Goal: Information Seeking & Learning: Find specific fact

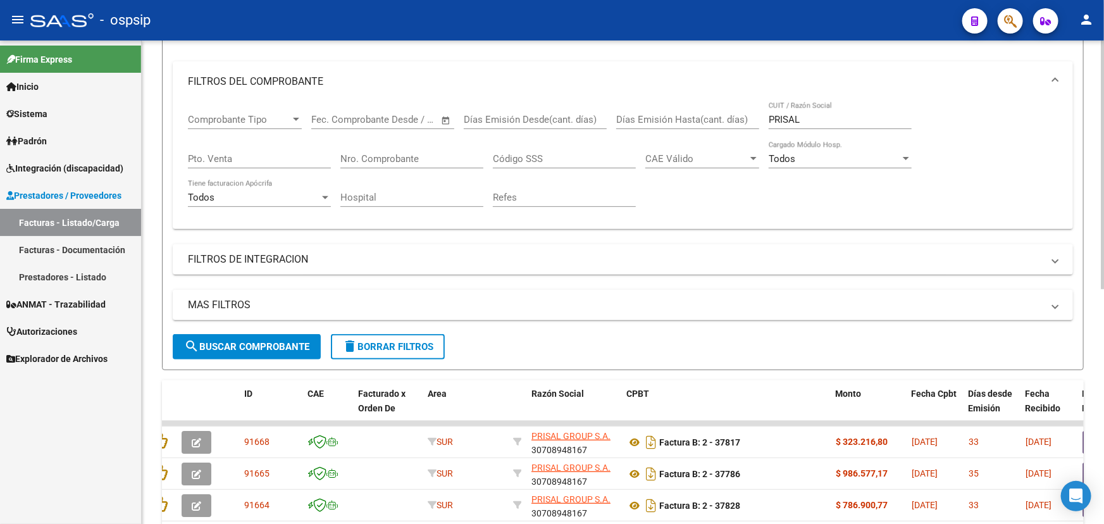
scroll to position [114, 0]
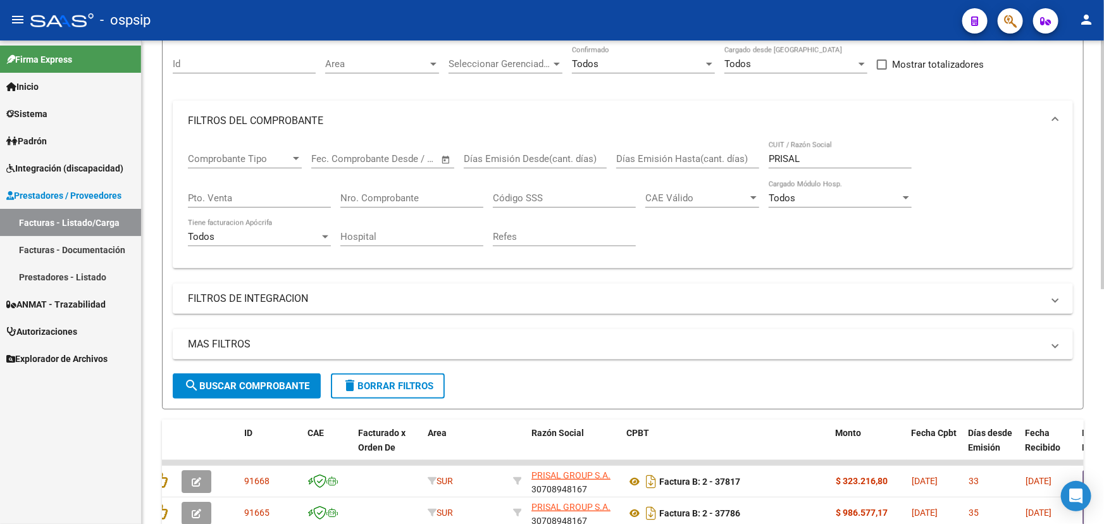
click at [434, 196] on input "Nro. Comprobante" at bounding box center [411, 197] width 143 height 11
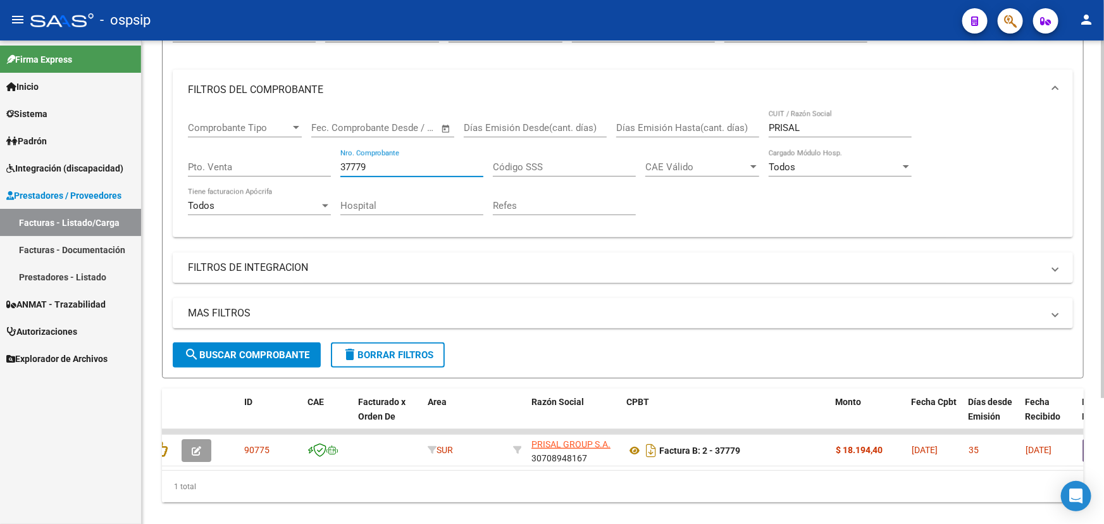
scroll to position [171, 0]
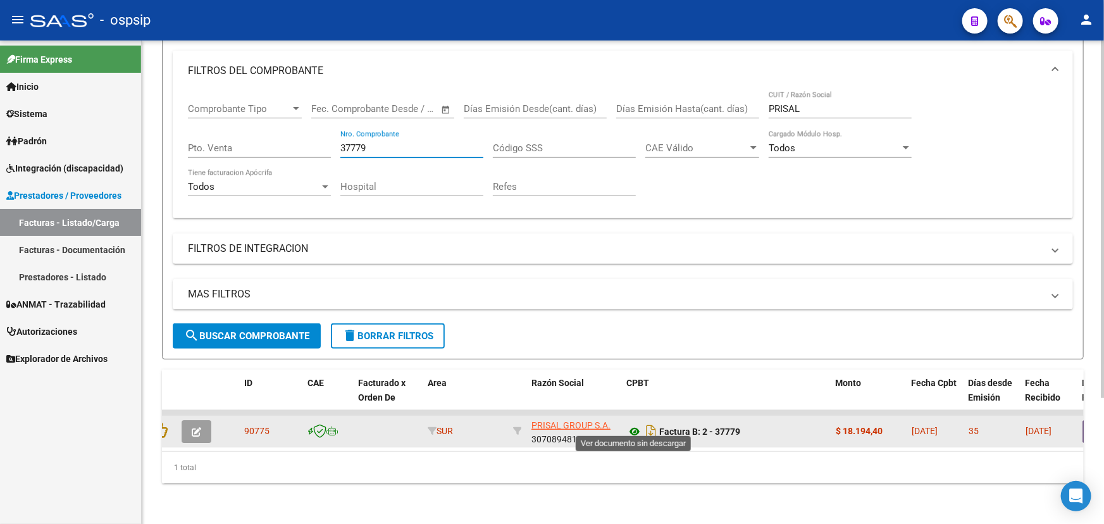
type input "37779"
click at [631, 427] on icon at bounding box center [634, 431] width 16 height 15
click at [210, 424] on button "button" at bounding box center [197, 431] width 30 height 23
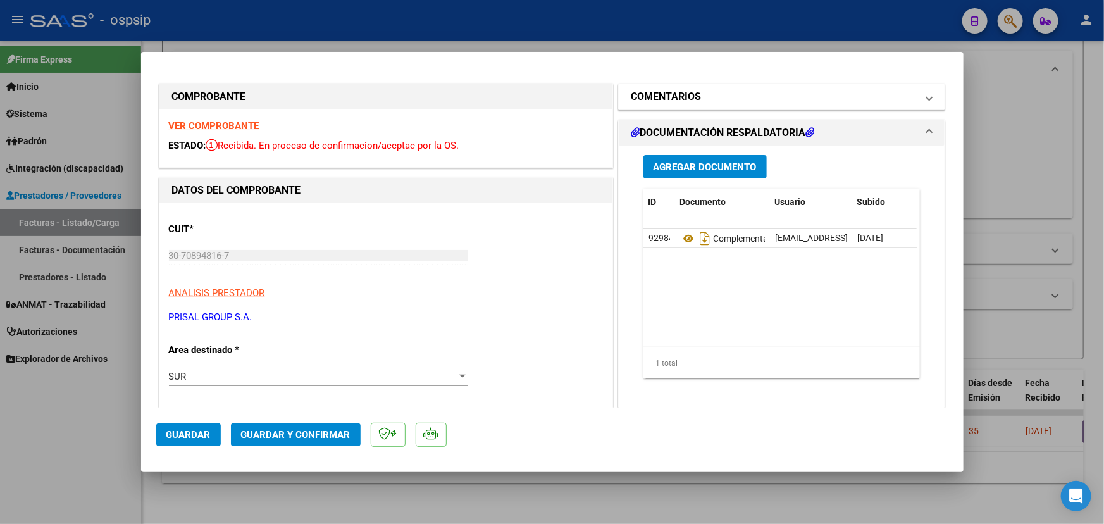
click at [707, 97] on mat-panel-title "COMENTARIOS" at bounding box center [774, 96] width 286 height 15
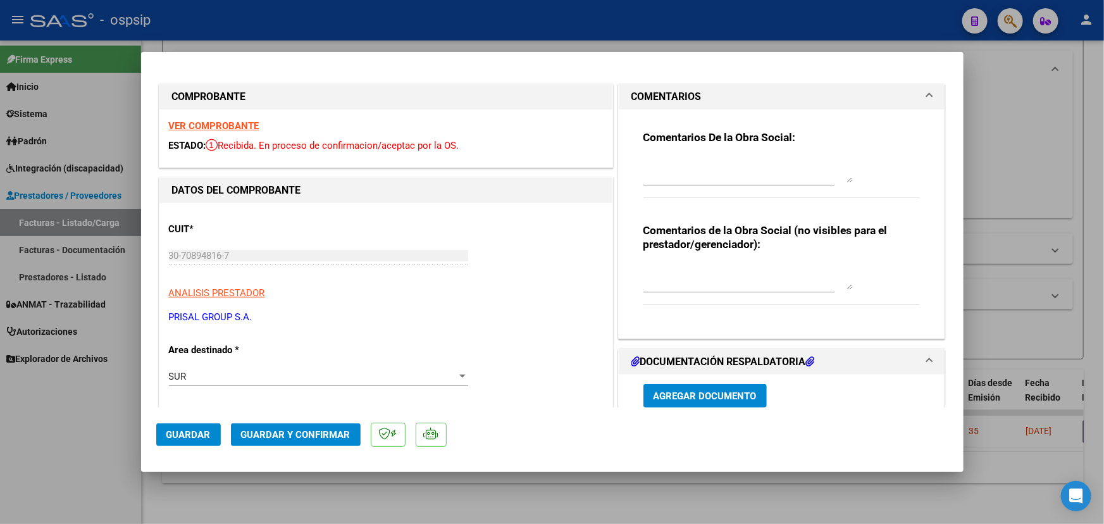
click at [702, 268] on textarea at bounding box center [747, 276] width 209 height 25
type textarea "ARTICULO NO OBLIGA TRAZA"
click at [197, 433] on span "Guardar" at bounding box center [188, 434] width 44 height 11
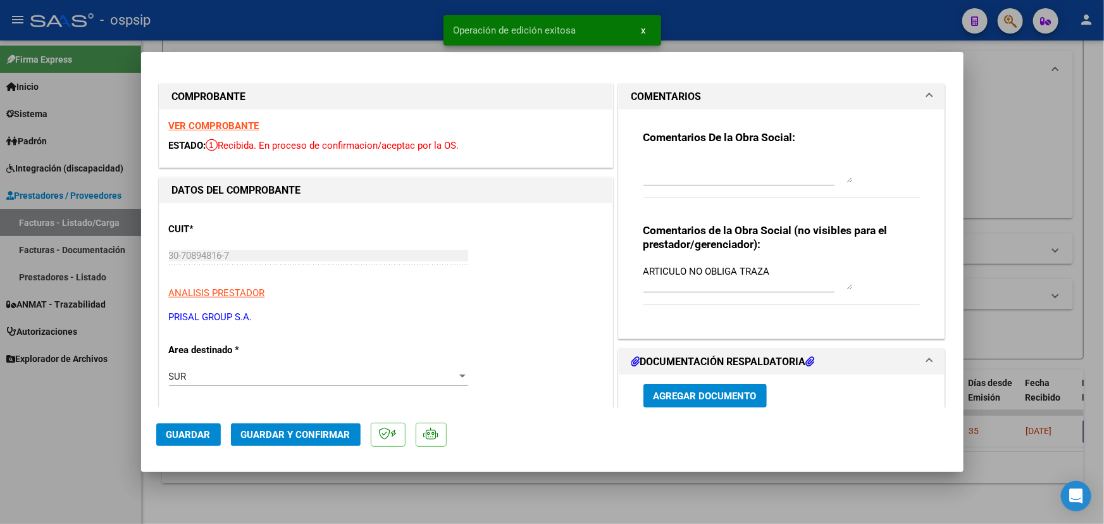
type input "$ 0,00"
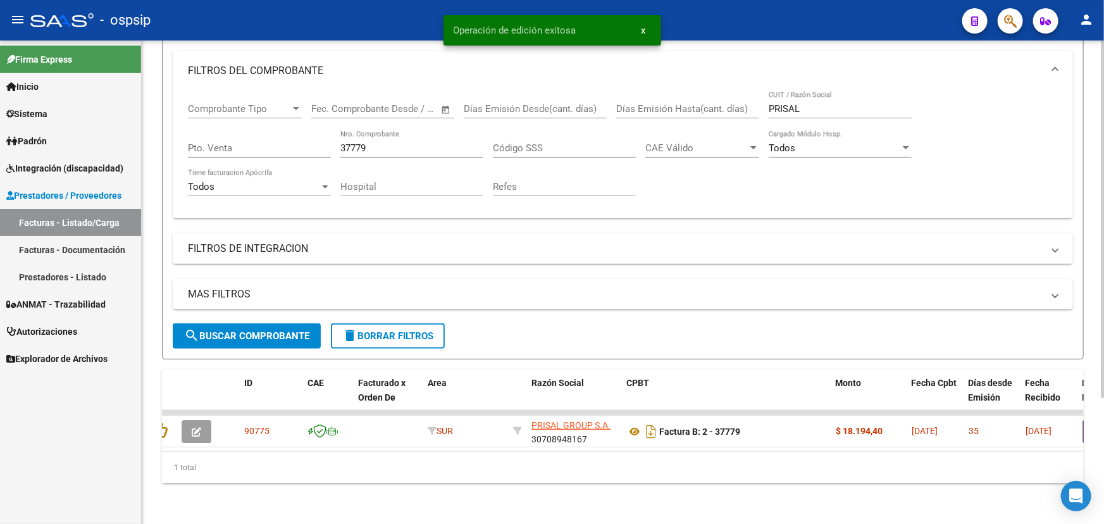
scroll to position [0, 0]
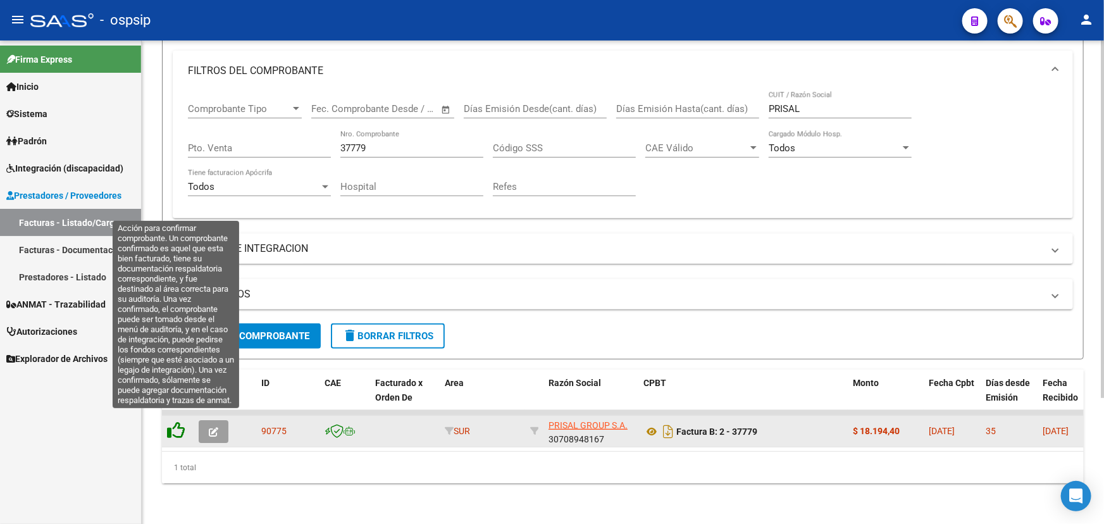
click at [178, 424] on icon at bounding box center [176, 430] width 18 height 18
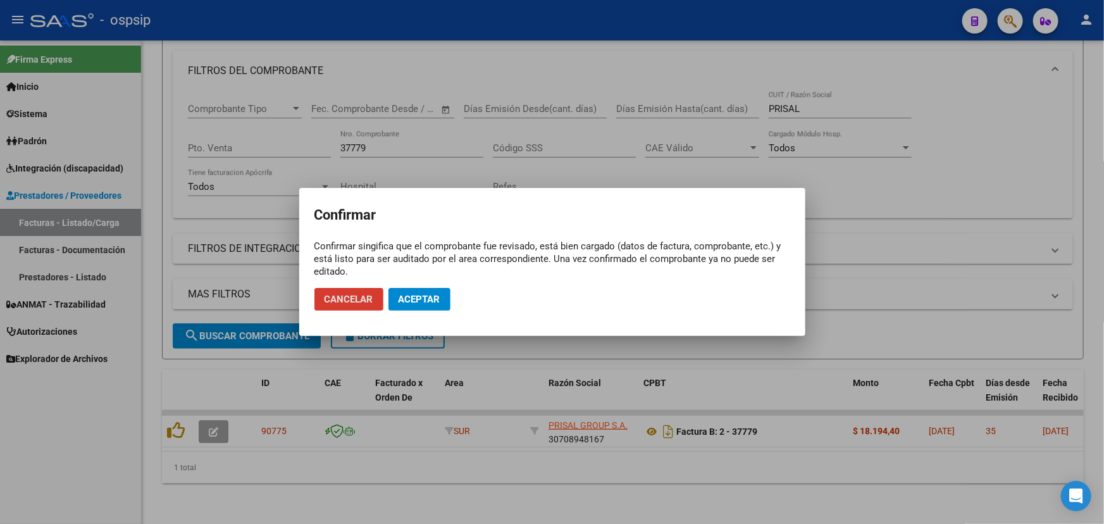
click at [404, 289] on button "Aceptar" at bounding box center [419, 299] width 62 height 23
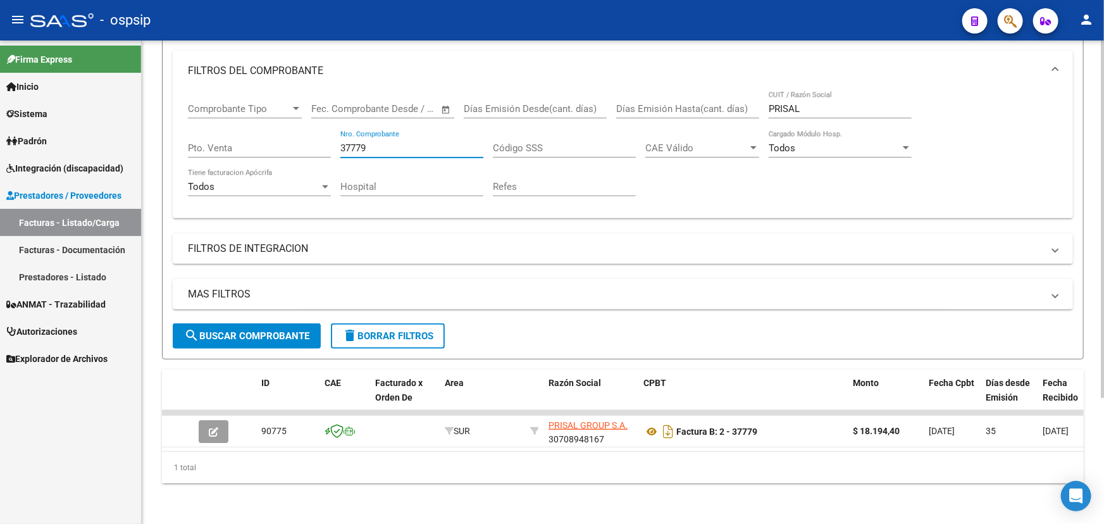
drag, startPoint x: 357, startPoint y: 139, endPoint x: 382, endPoint y: 140, distance: 24.7
click at [382, 142] on input "37779" at bounding box center [411, 147] width 143 height 11
type input "37780"
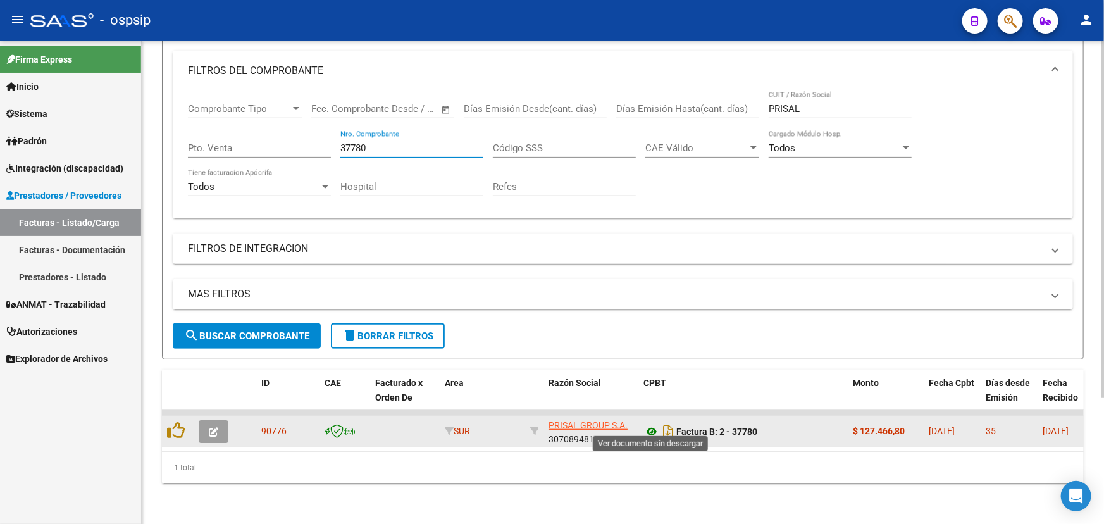
click at [648, 424] on icon at bounding box center [651, 431] width 16 height 15
click at [202, 421] on button "button" at bounding box center [214, 431] width 30 height 23
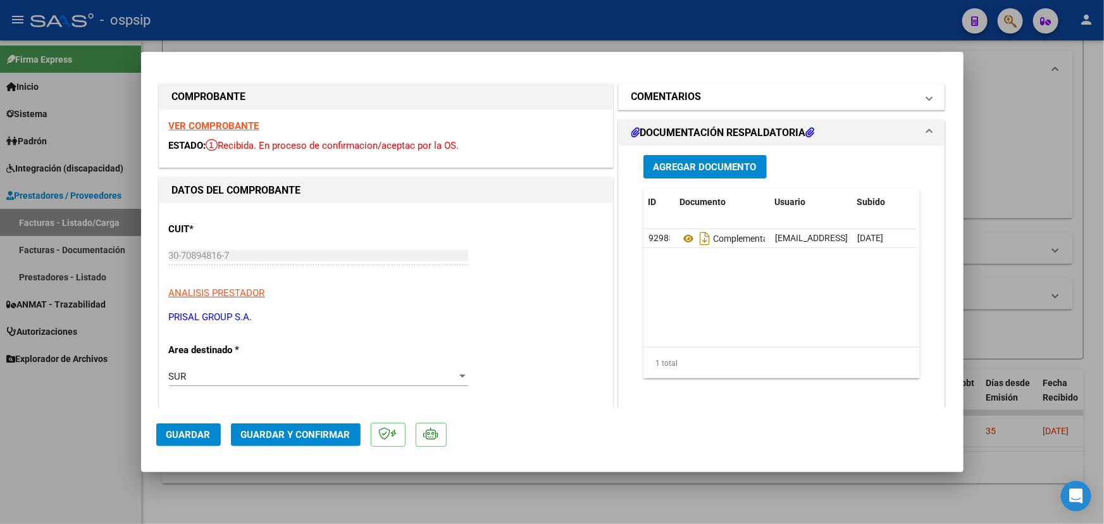
click at [696, 95] on h1 "COMENTARIOS" at bounding box center [666, 96] width 70 height 15
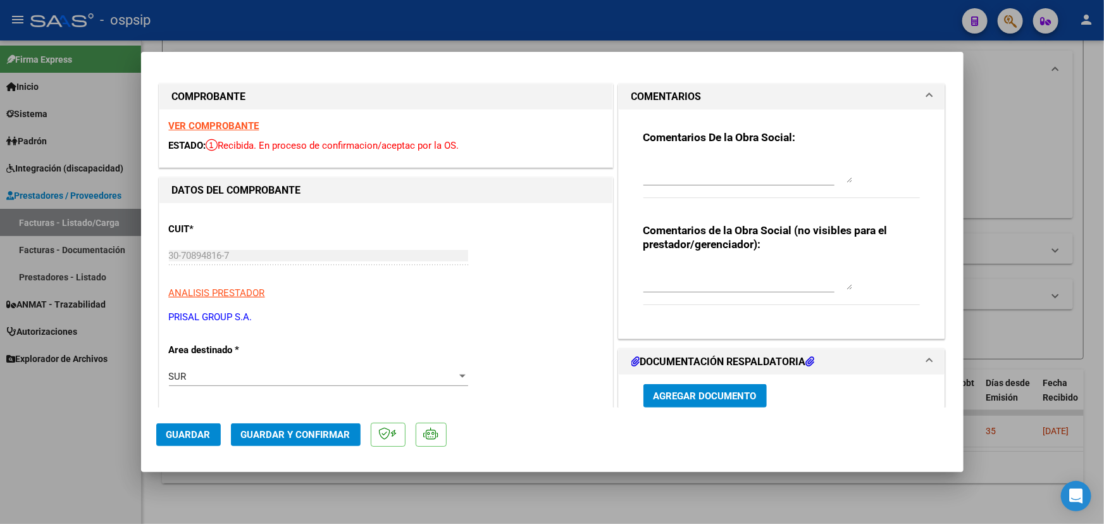
click at [680, 280] on textarea at bounding box center [747, 276] width 209 height 25
type textarea "MEDICACION Y ACCESORIOS NO OBLIGAN TRAZA"
click at [208, 431] on span "Guardar" at bounding box center [188, 434] width 44 height 11
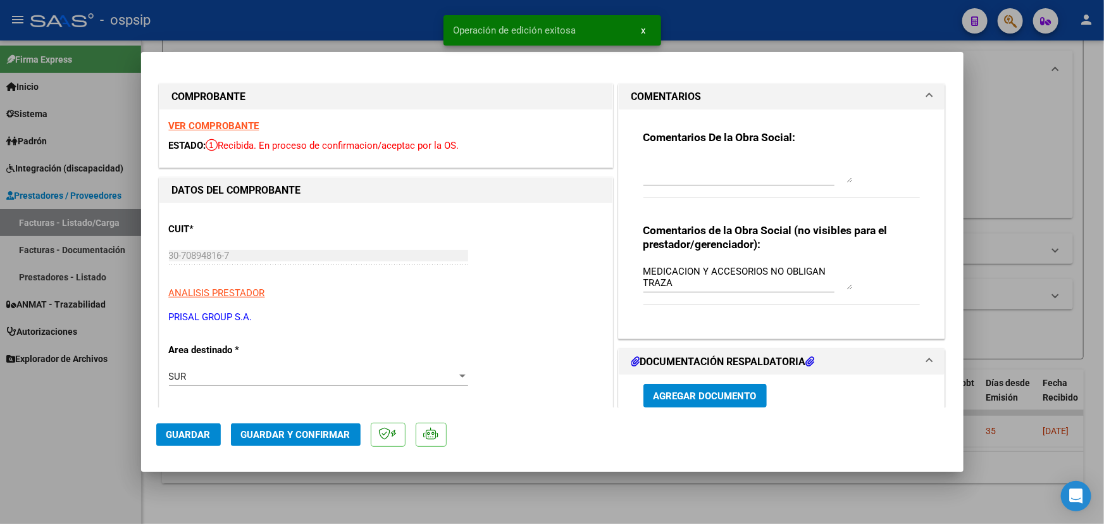
type input "$ 0,00"
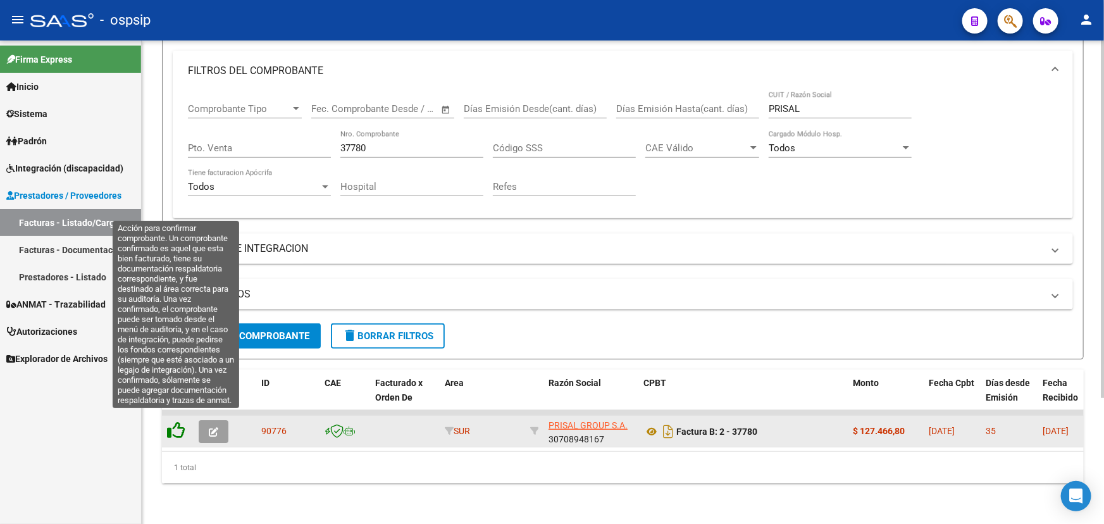
click at [179, 421] on icon at bounding box center [176, 430] width 18 height 18
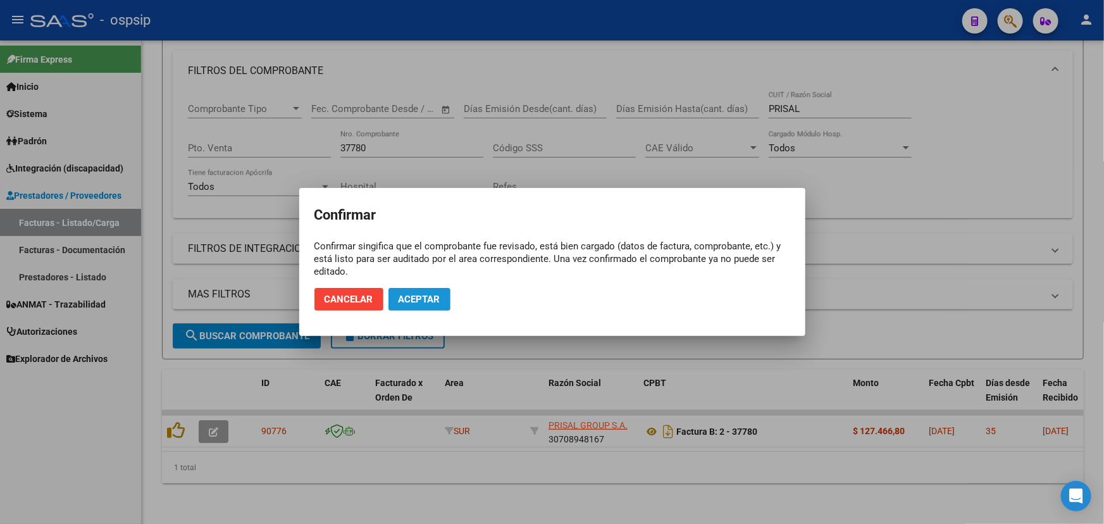
click at [433, 293] on span "Aceptar" at bounding box center [419, 298] width 42 height 11
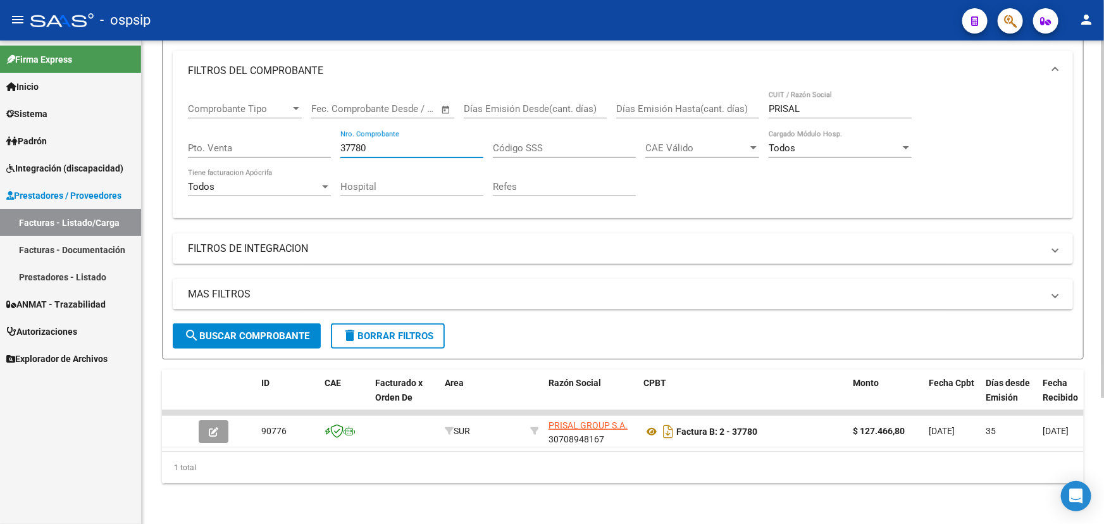
click at [373, 142] on input "37780" at bounding box center [411, 147] width 143 height 11
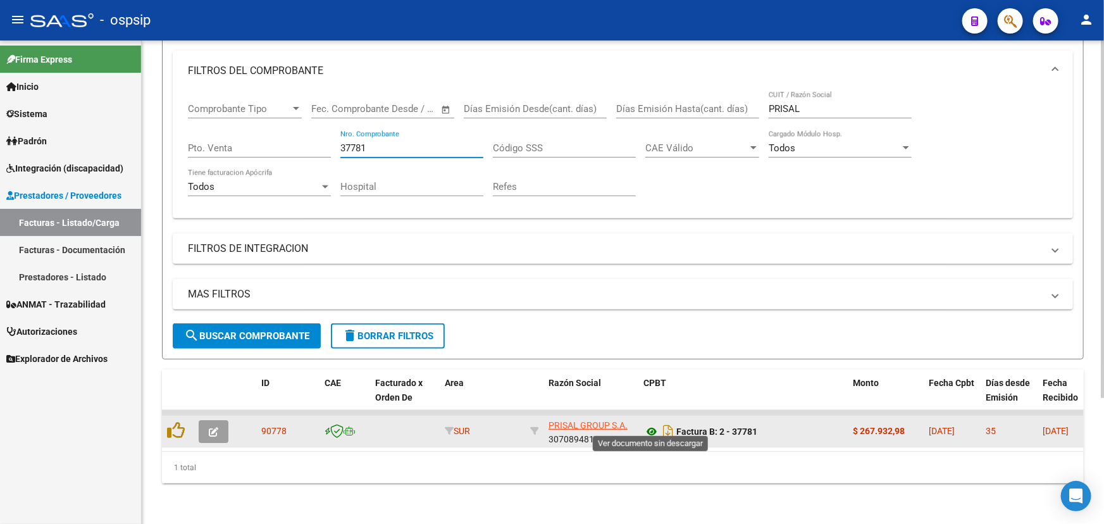
type input "37781"
click at [648, 424] on icon at bounding box center [651, 431] width 16 height 15
click at [223, 420] on button "button" at bounding box center [214, 431] width 30 height 23
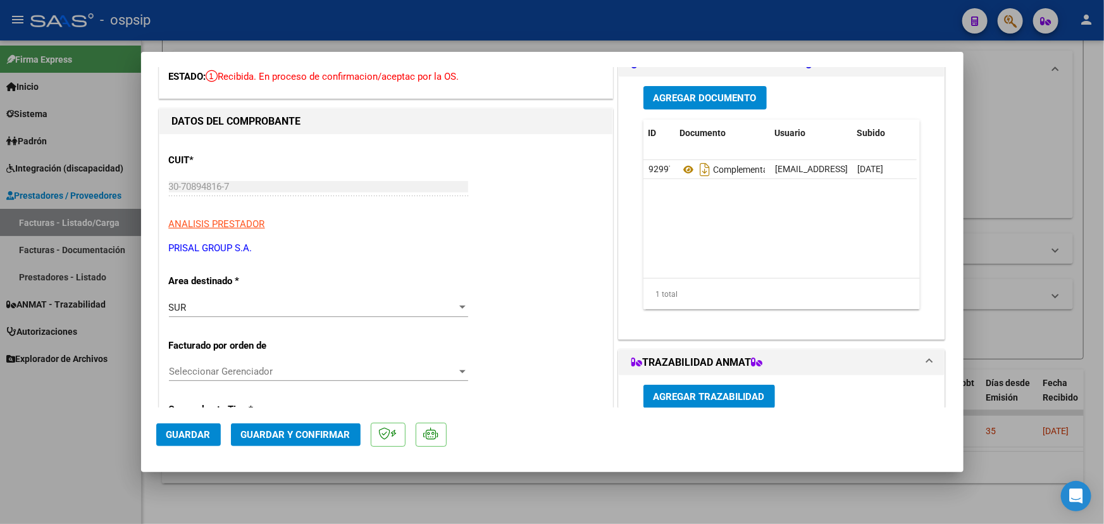
scroll to position [287, 0]
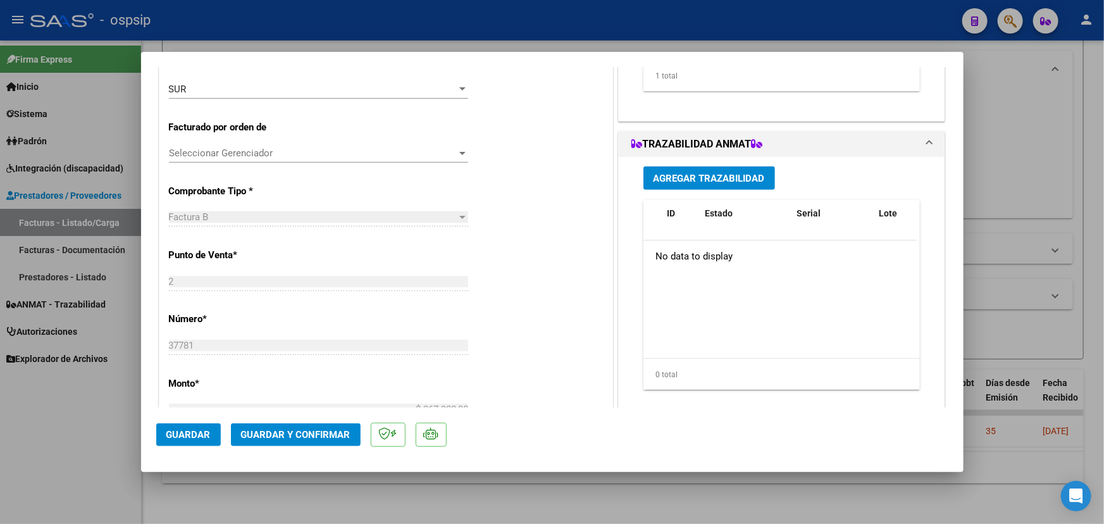
click at [704, 177] on span "Agregar Trazabilidad" at bounding box center [708, 178] width 111 height 11
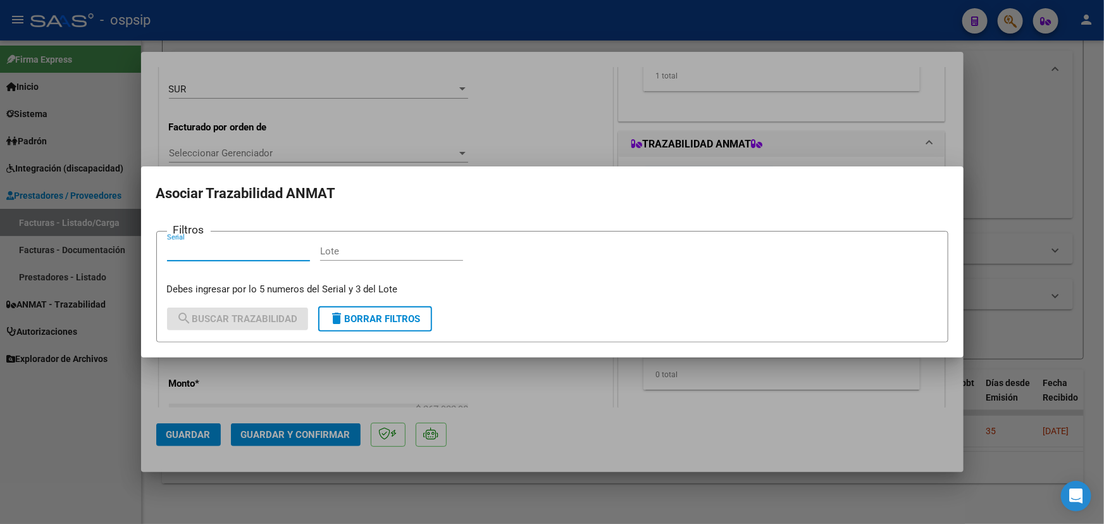
paste input "7983840814"
type input "7983840814"
paste input "7905"
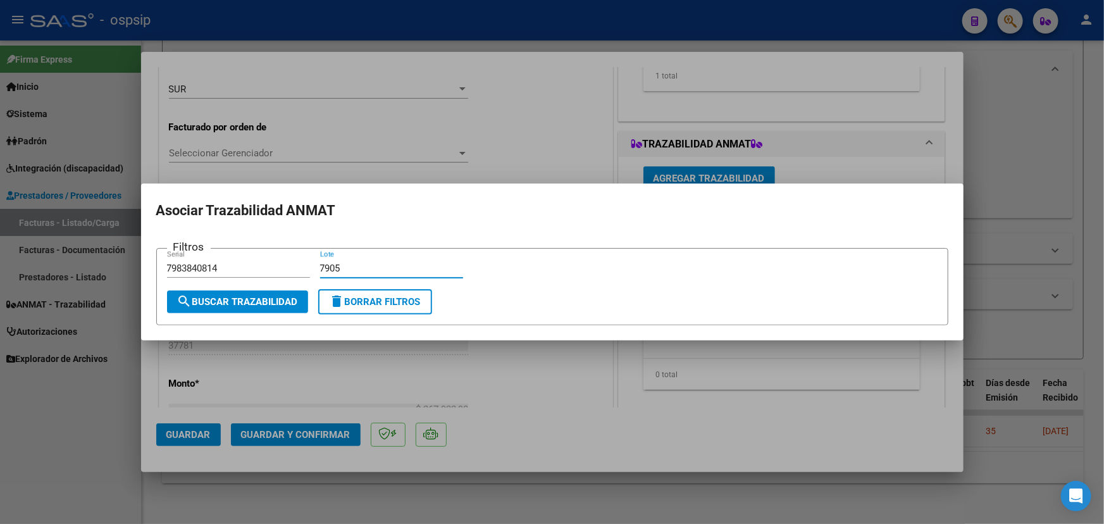
type input "7905"
click at [262, 304] on span "search Buscar Trazabilidad" at bounding box center [237, 301] width 121 height 11
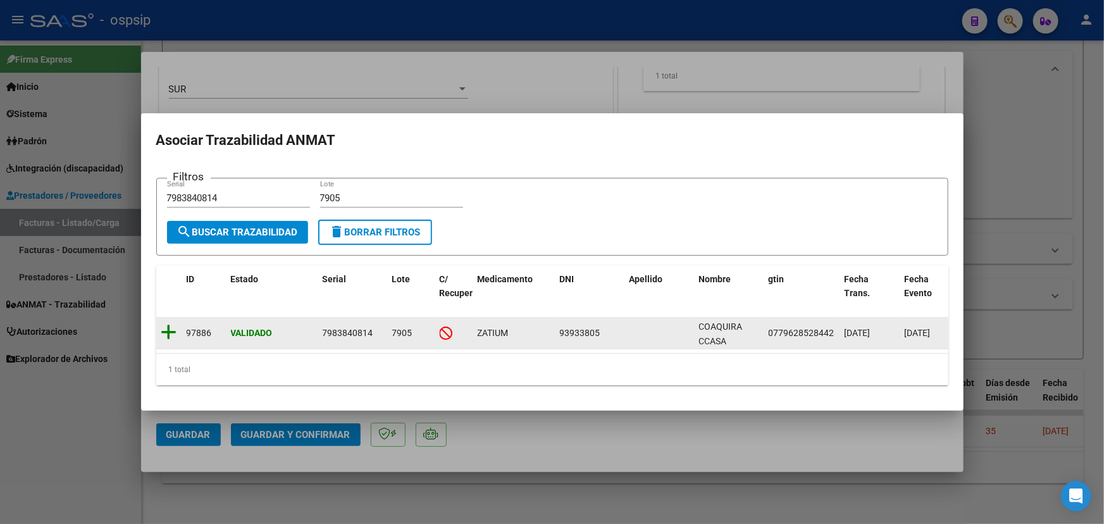
click at [171, 326] on icon at bounding box center [169, 332] width 16 height 18
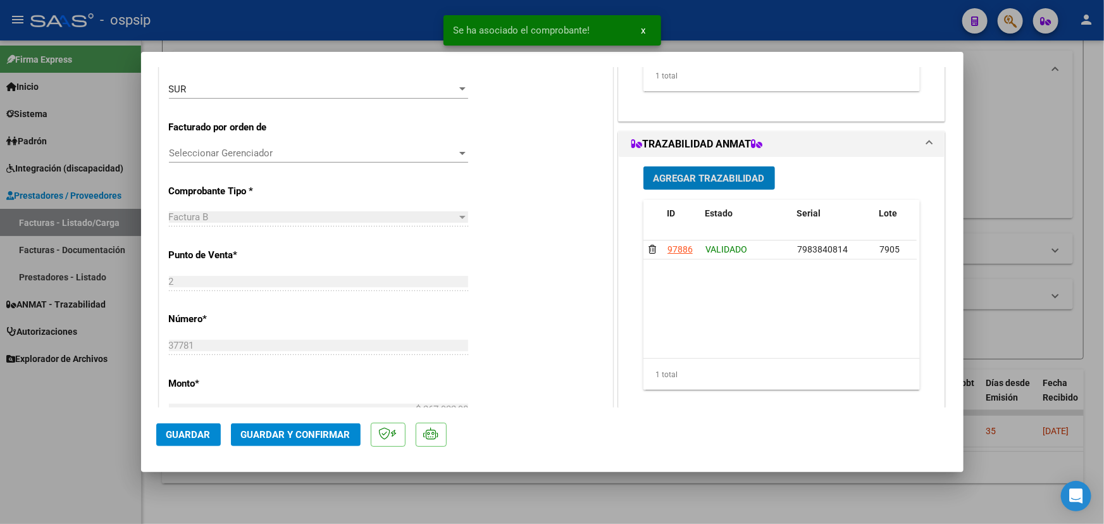
click at [276, 434] on span "Guardar y Confirmar" at bounding box center [295, 434] width 109 height 11
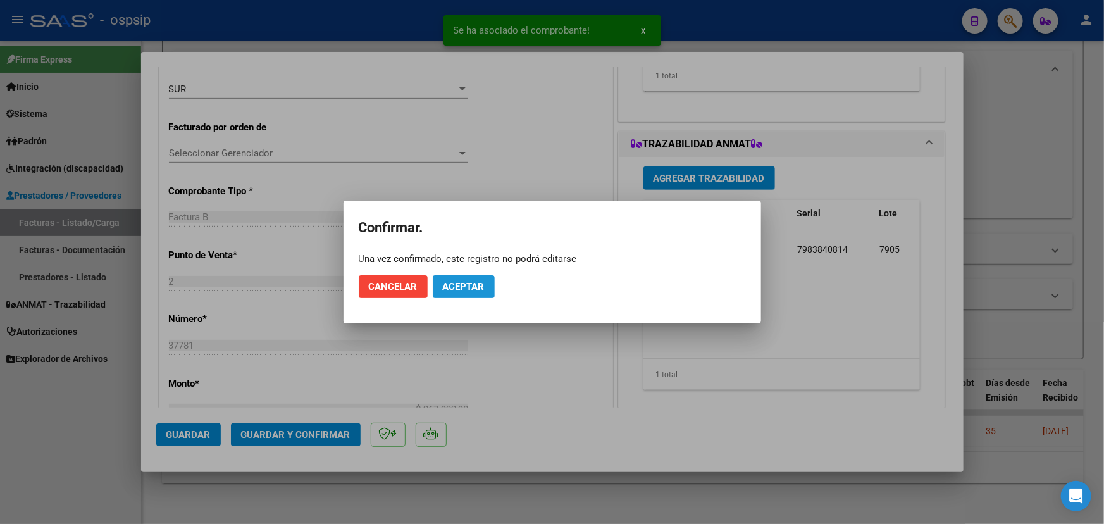
click at [468, 284] on span "Aceptar" at bounding box center [464, 286] width 42 height 11
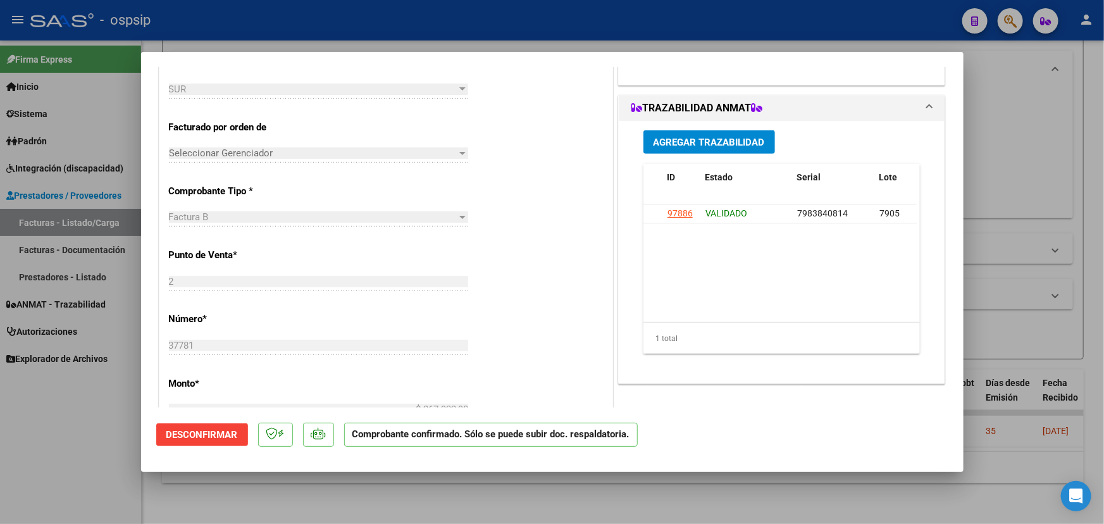
type input "$ 0,00"
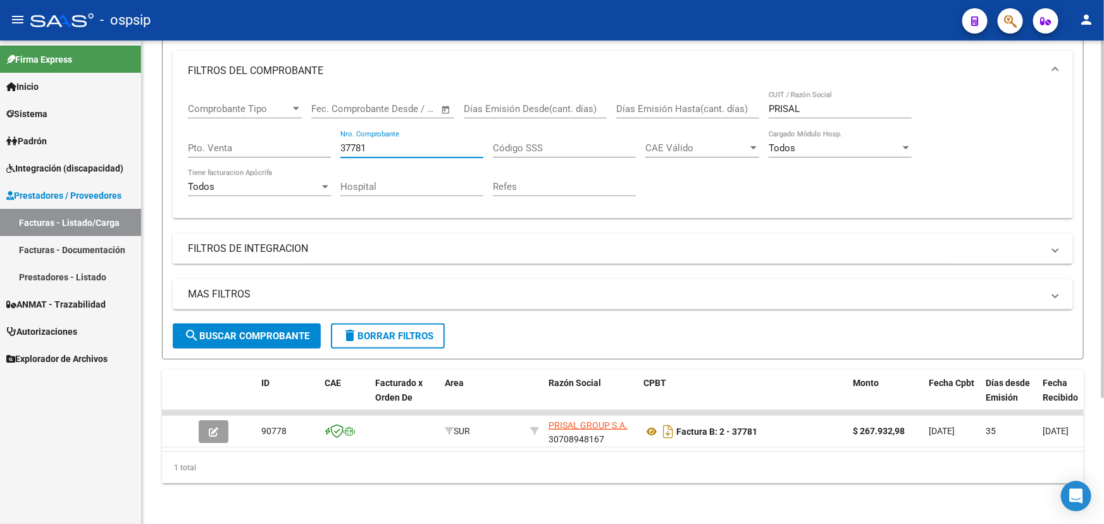
drag, startPoint x: 355, startPoint y: 139, endPoint x: 398, endPoint y: 137, distance: 43.0
click at [397, 142] on input "37781" at bounding box center [411, 147] width 143 height 11
type input "37796"
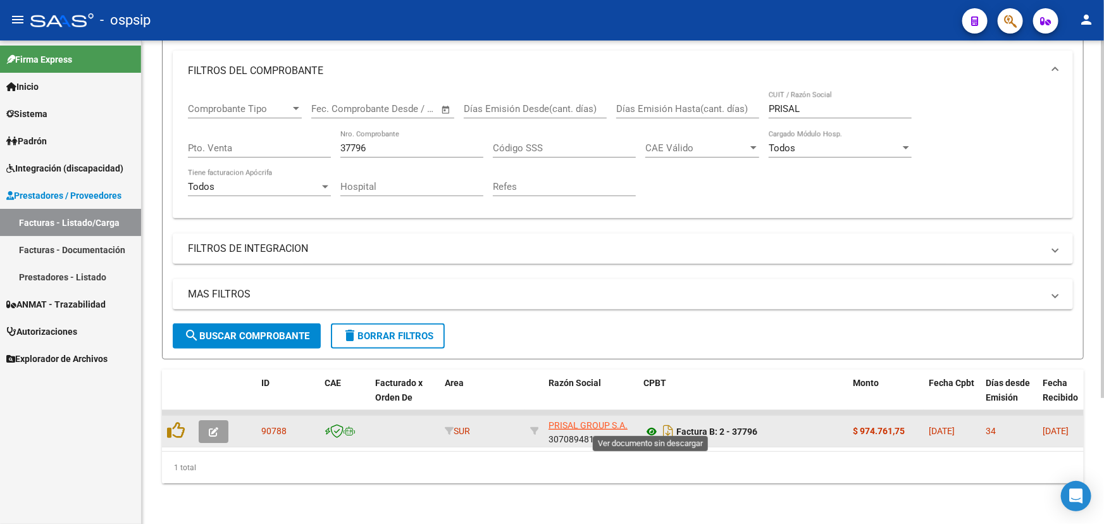
click at [651, 424] on icon at bounding box center [651, 431] width 16 height 15
click at [211, 427] on icon "button" at bounding box center [213, 431] width 9 height 9
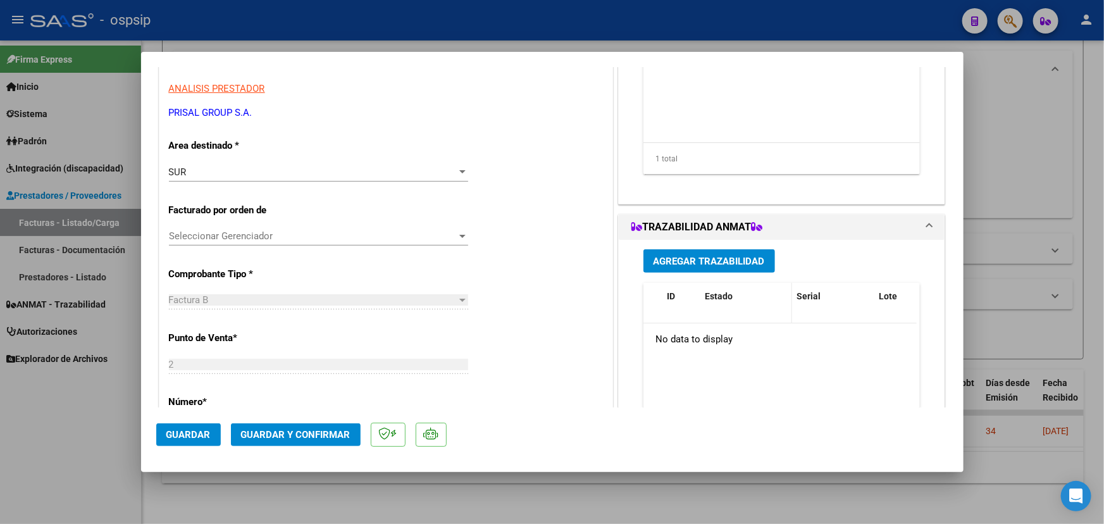
scroll to position [230, 0]
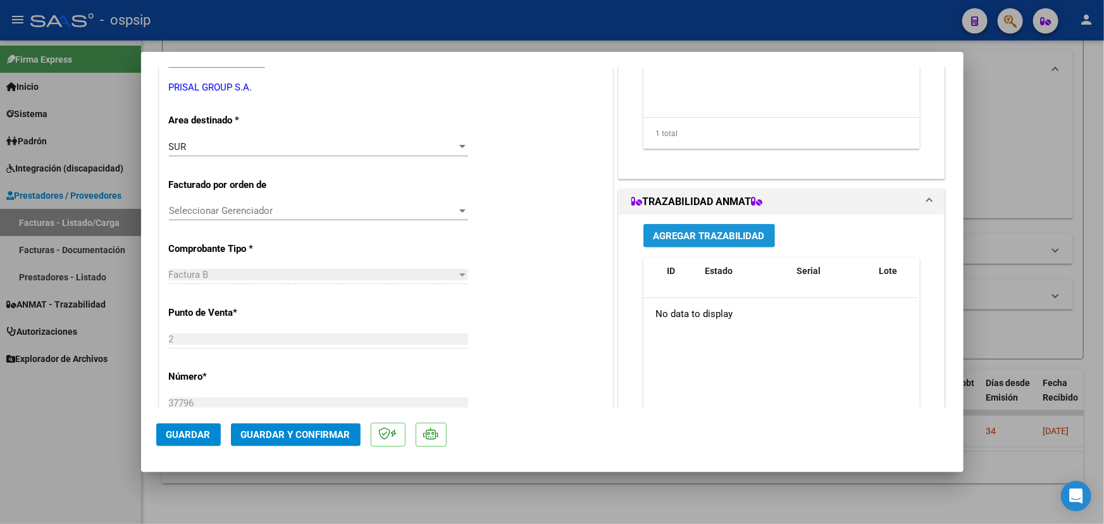
click at [711, 230] on span "Agregar Trazabilidad" at bounding box center [708, 235] width 111 height 11
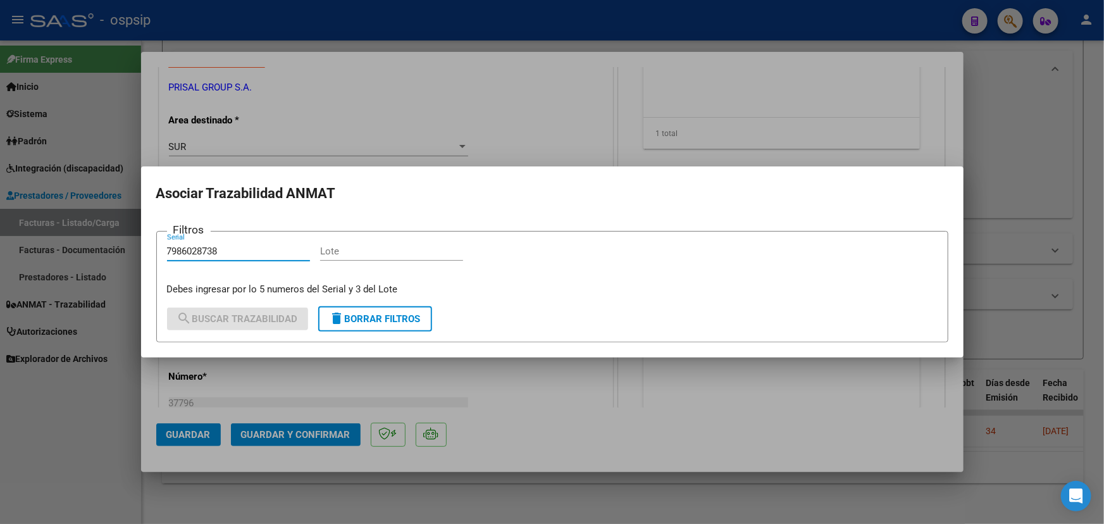
type input "7986028738"
click at [374, 248] on input "Lote" at bounding box center [391, 250] width 143 height 11
paste input "7905"
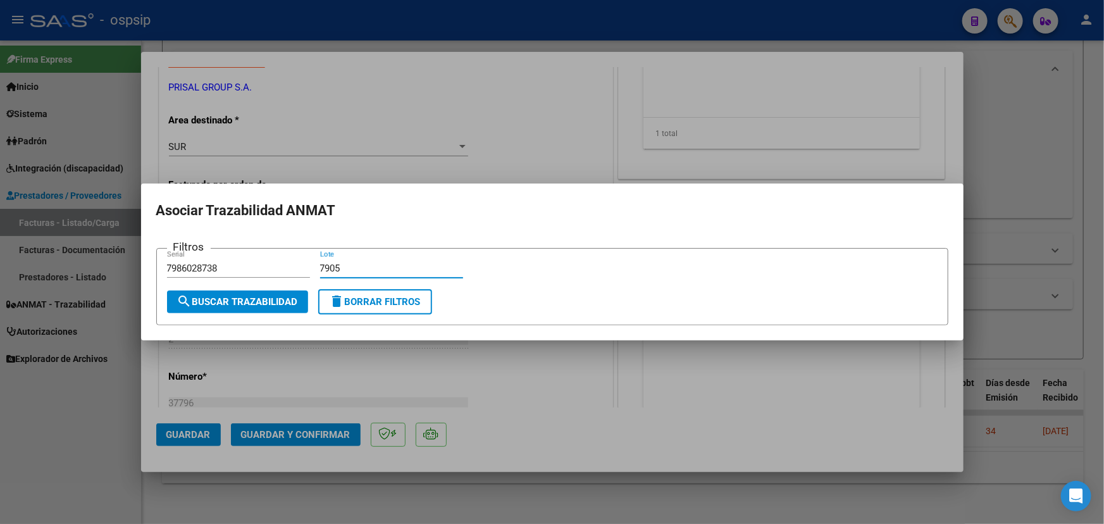
type input "7905"
click at [228, 300] on span "search Buscar Trazabilidad" at bounding box center [237, 301] width 121 height 11
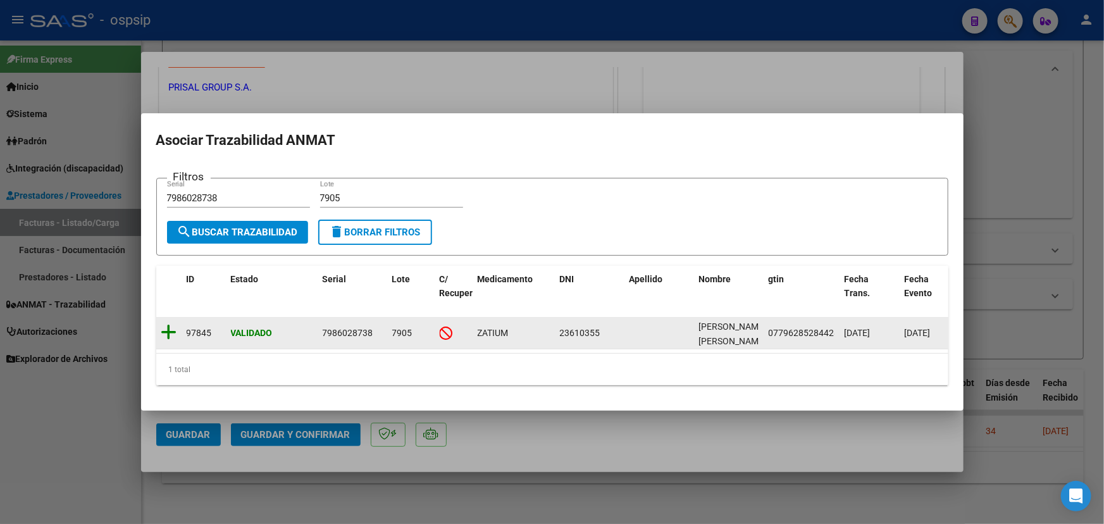
click at [171, 329] on icon at bounding box center [169, 332] width 16 height 18
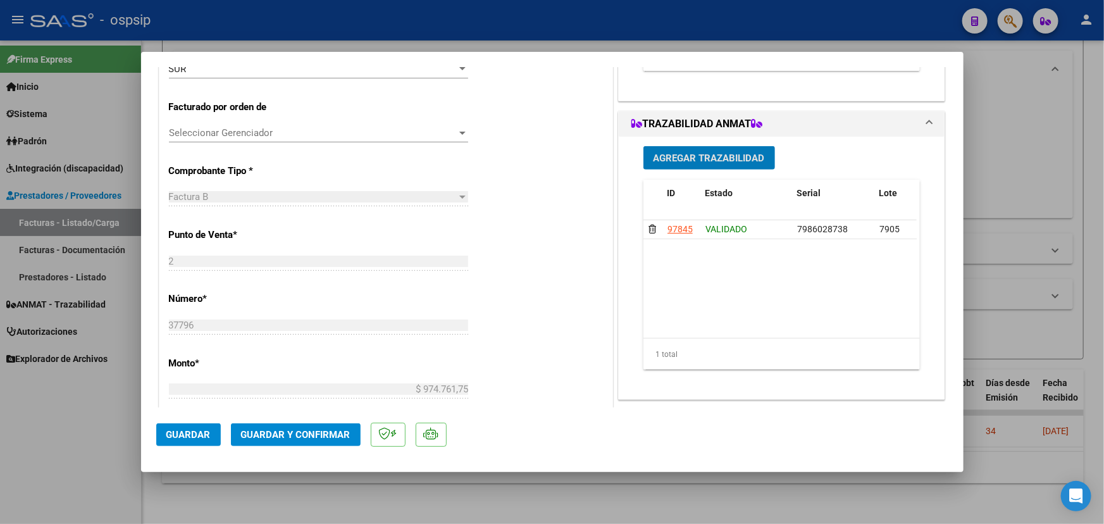
scroll to position [287, 0]
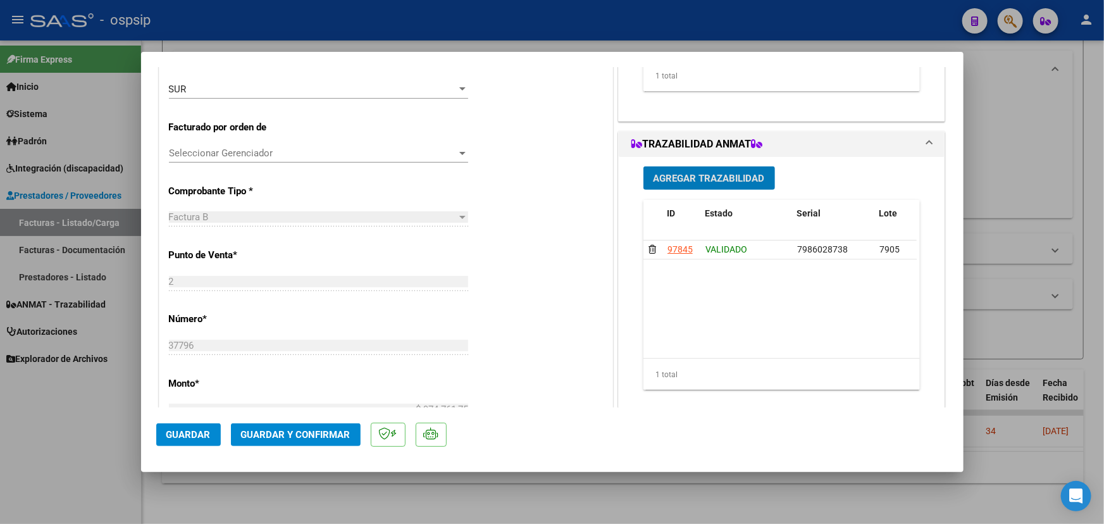
click at [676, 180] on span "Agregar Trazabilidad" at bounding box center [708, 178] width 111 height 11
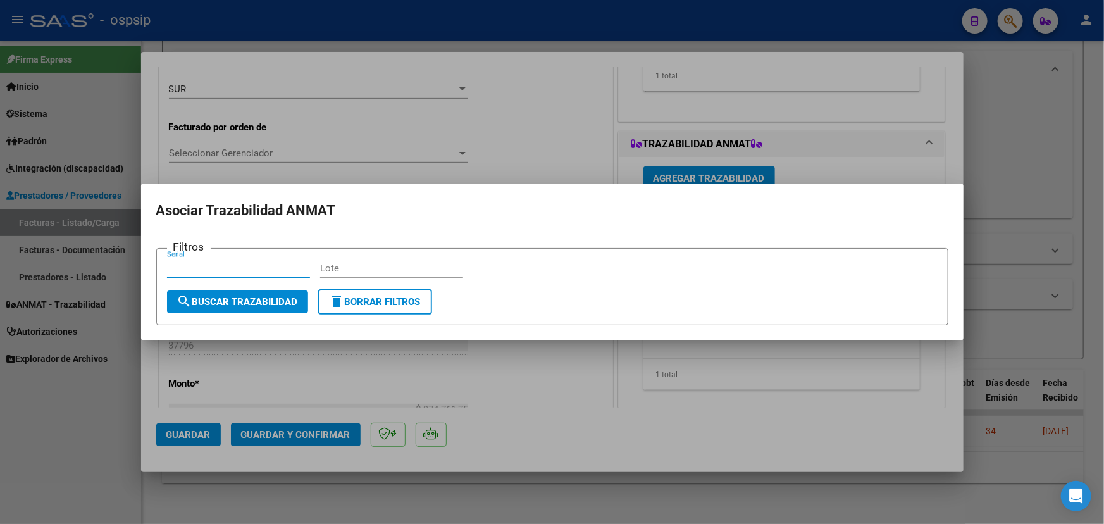
paste input "111858GAF2HK72"
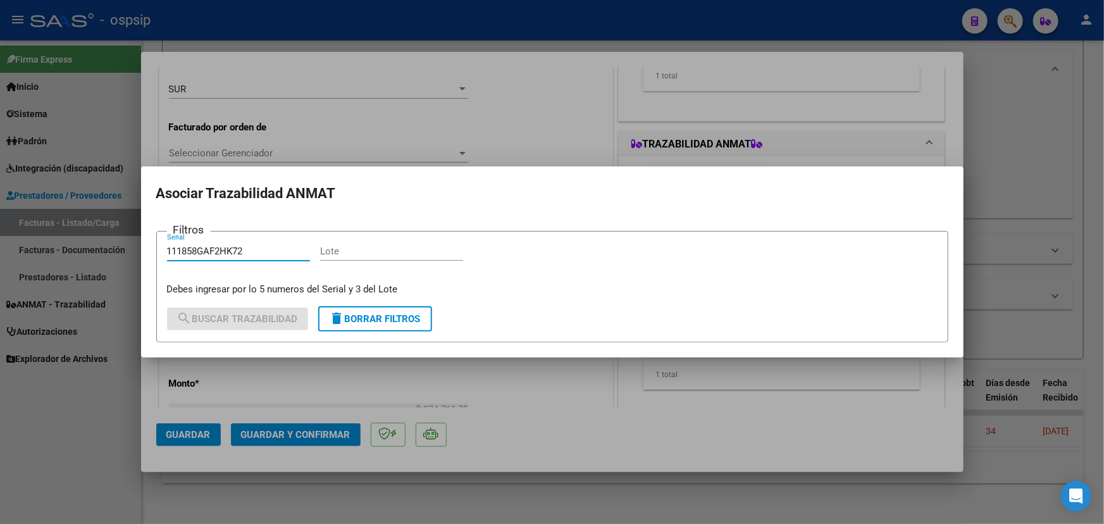
type input "111858GAF2HK72"
paste input "5F476A"
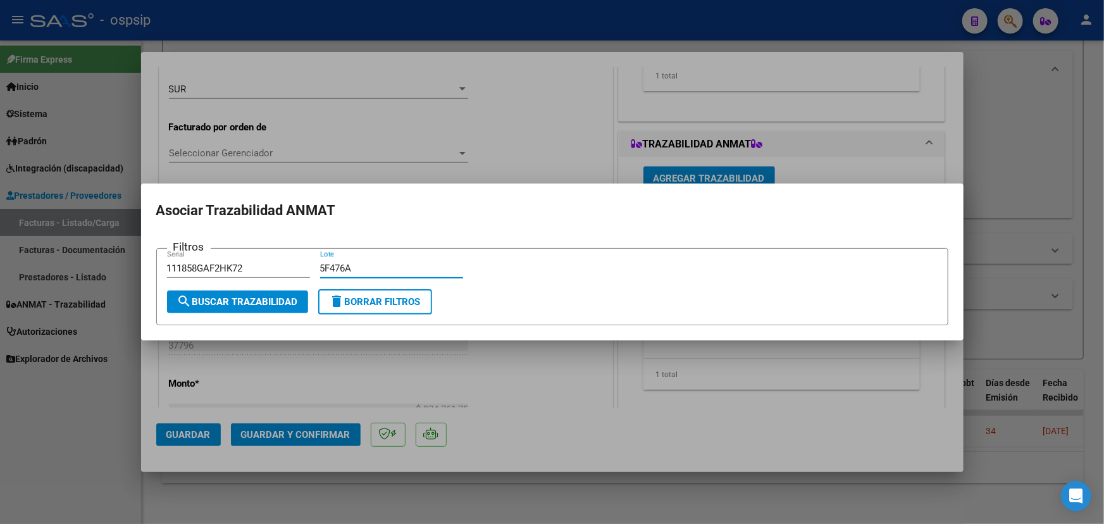
type input "5F476A"
click at [259, 307] on button "search Buscar Trazabilidad" at bounding box center [237, 301] width 141 height 23
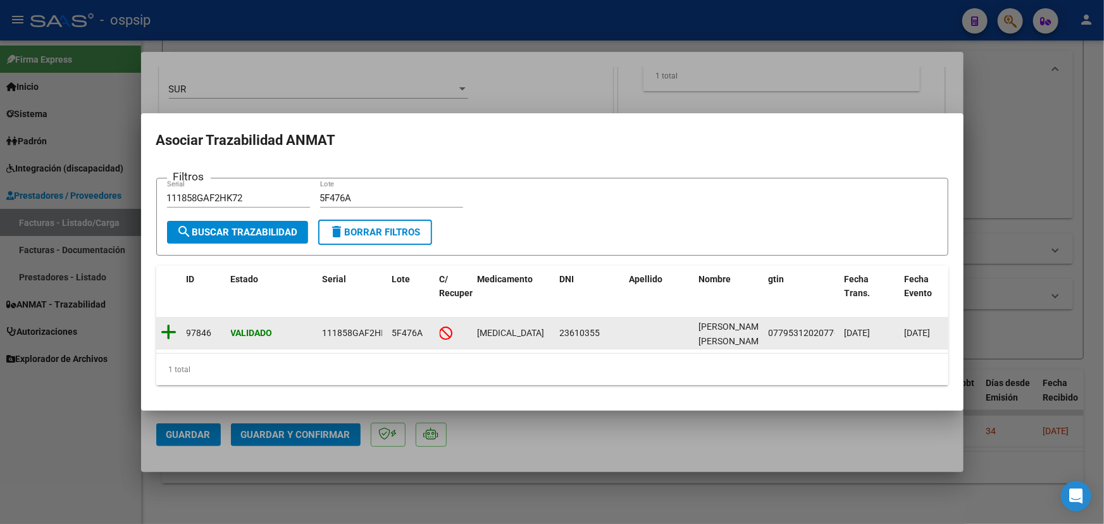
click at [164, 329] on icon at bounding box center [169, 332] width 16 height 18
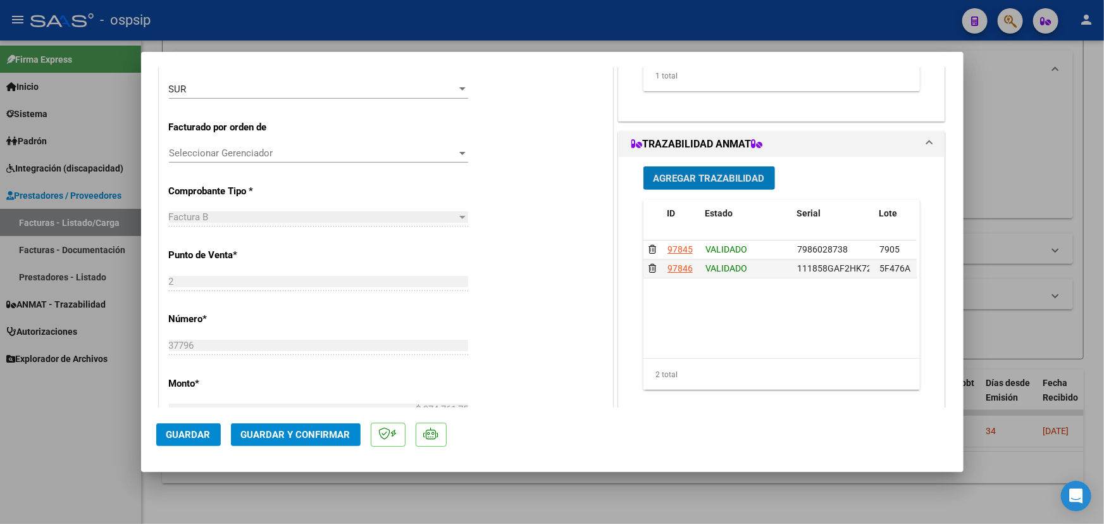
click at [699, 179] on span "Agregar Trazabilidad" at bounding box center [708, 178] width 111 height 11
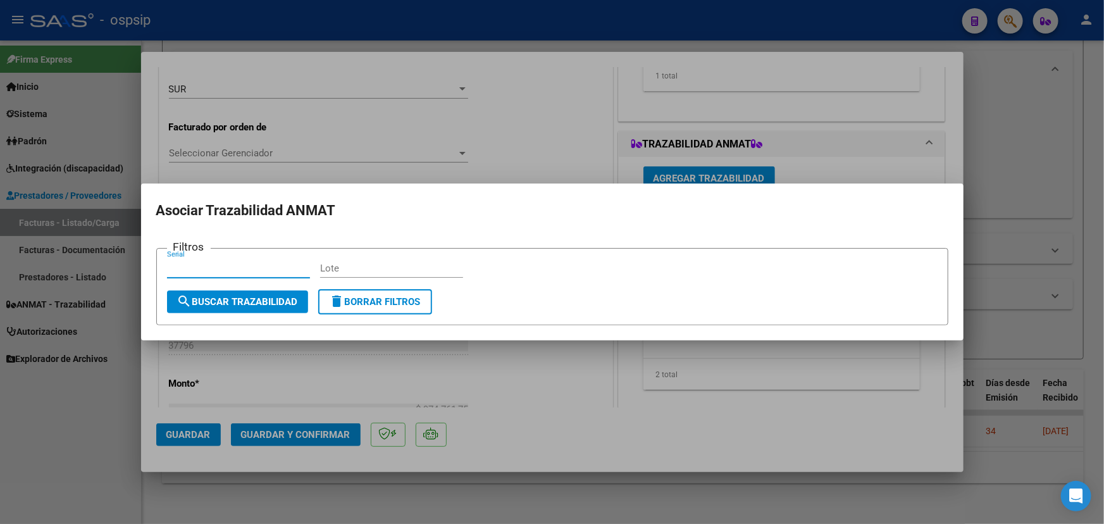
paste input "111754FGXP8XT6"
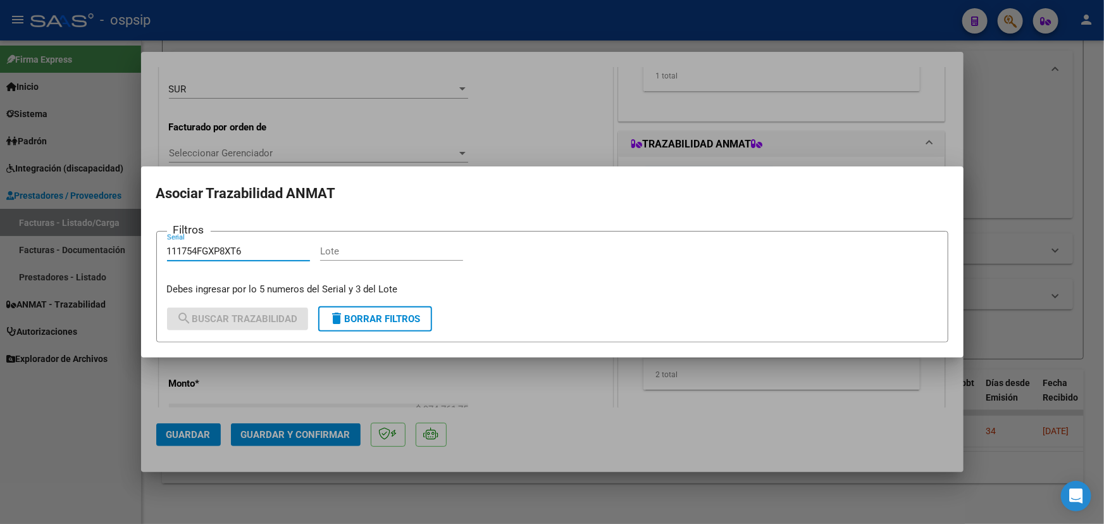
type input "111754FGXP8XT6"
click at [378, 247] on input "Lote" at bounding box center [391, 250] width 143 height 11
paste input "5F0066A"
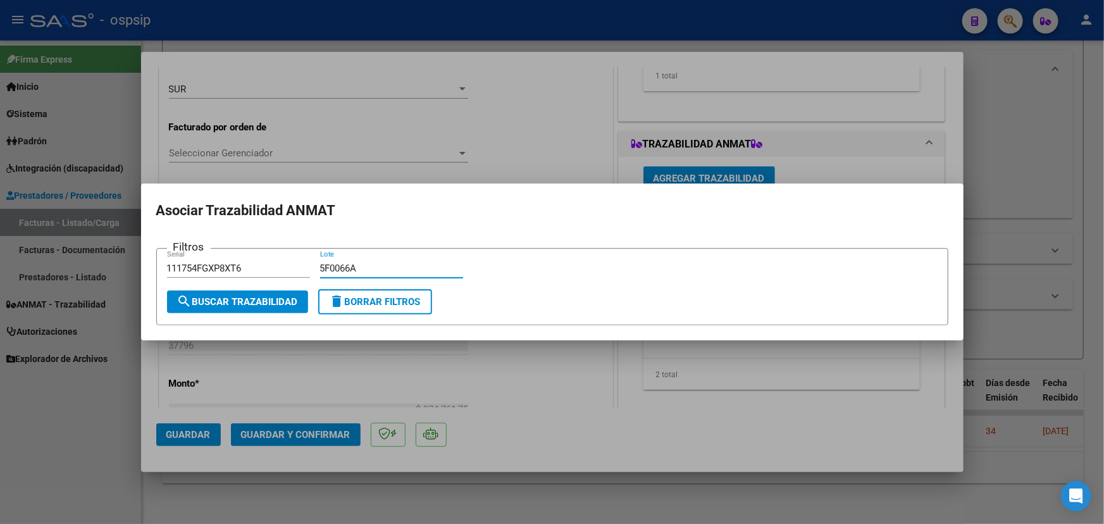
type input "5F0066A"
click at [267, 297] on span "search Buscar Trazabilidad" at bounding box center [237, 301] width 121 height 11
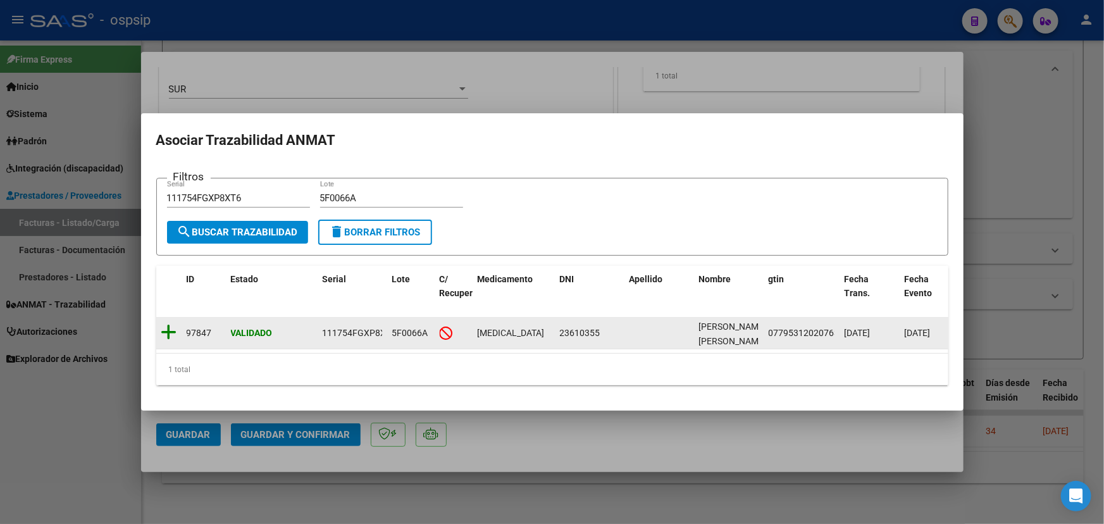
click at [166, 328] on icon at bounding box center [169, 332] width 16 height 18
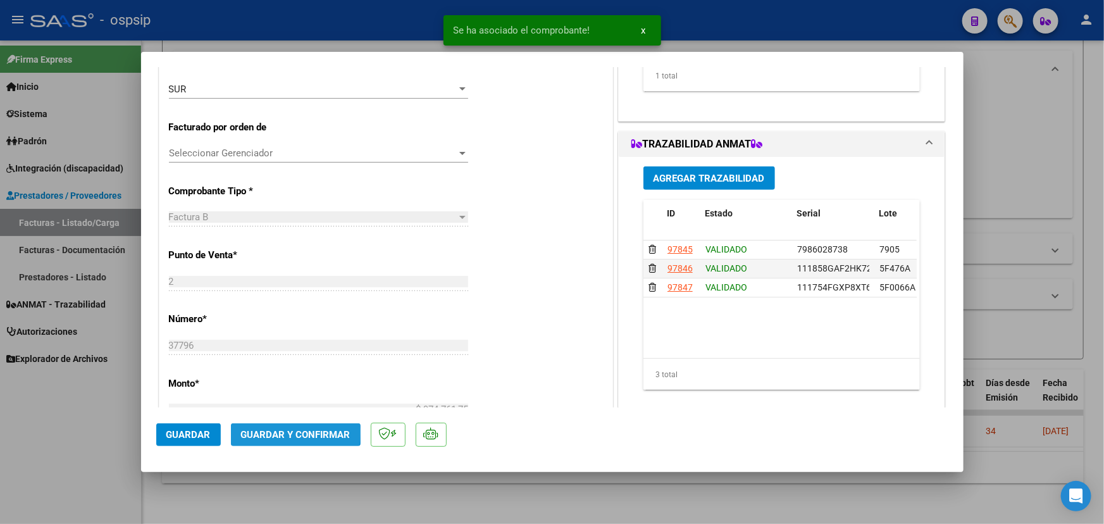
click at [268, 431] on span "Guardar y Confirmar" at bounding box center [295, 434] width 109 height 11
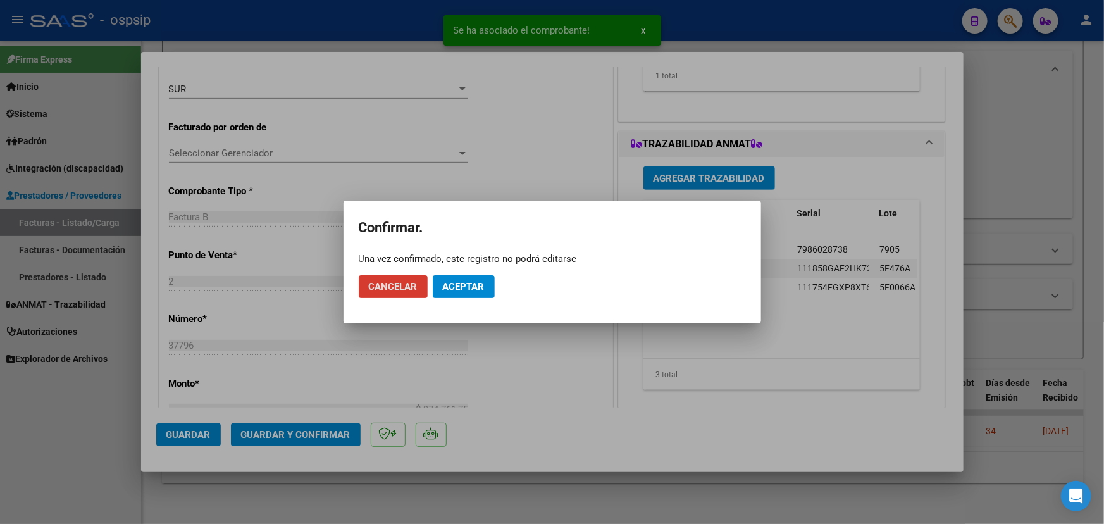
click at [469, 273] on mat-dialog-actions "Cancelar Aceptar" at bounding box center [552, 286] width 387 height 43
click at [468, 287] on span "Aceptar" at bounding box center [464, 286] width 42 height 11
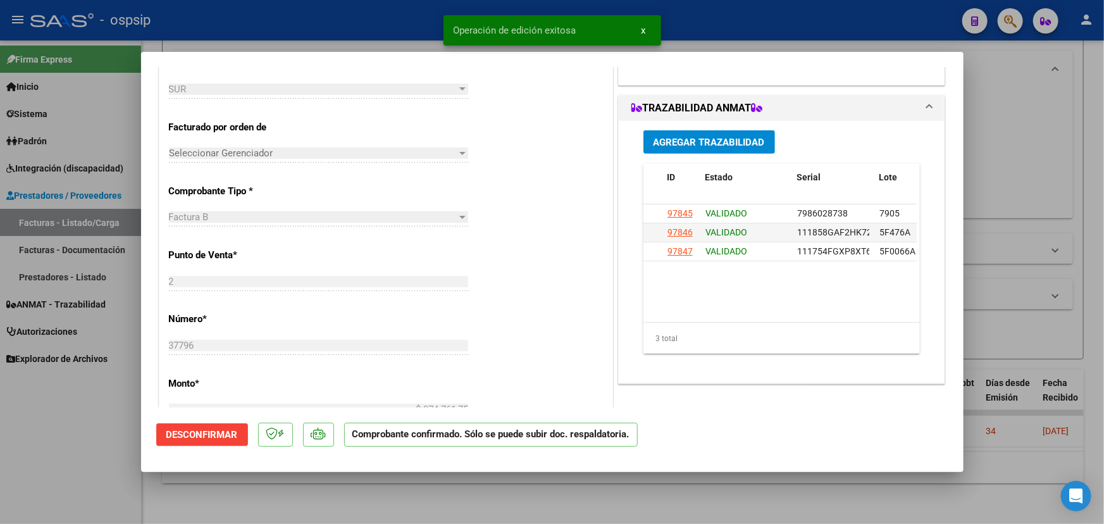
type input "$ 0,00"
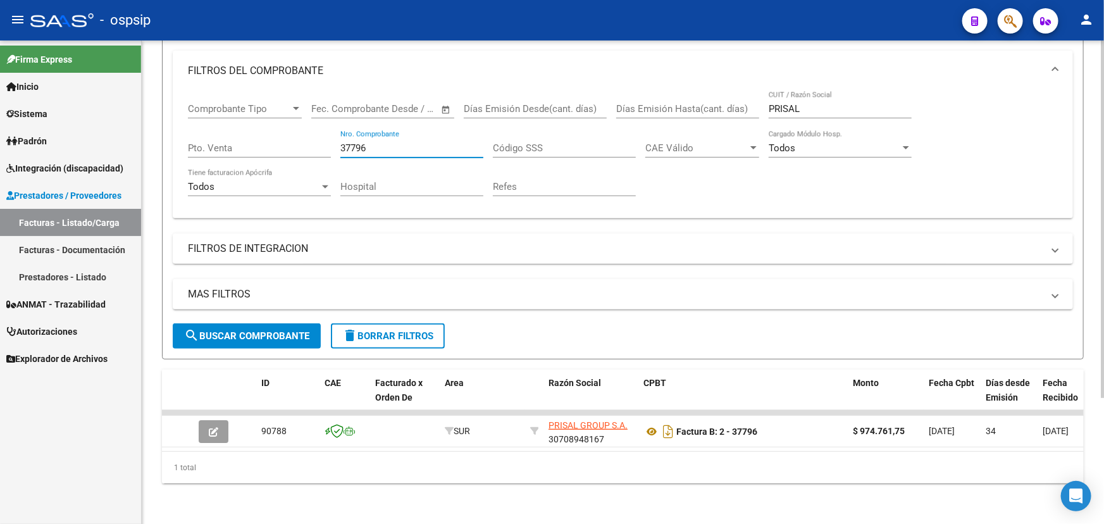
drag, startPoint x: 352, startPoint y: 136, endPoint x: 394, endPoint y: 141, distance: 42.0
click at [394, 142] on input "37796" at bounding box center [411, 147] width 143 height 11
type input "37823"
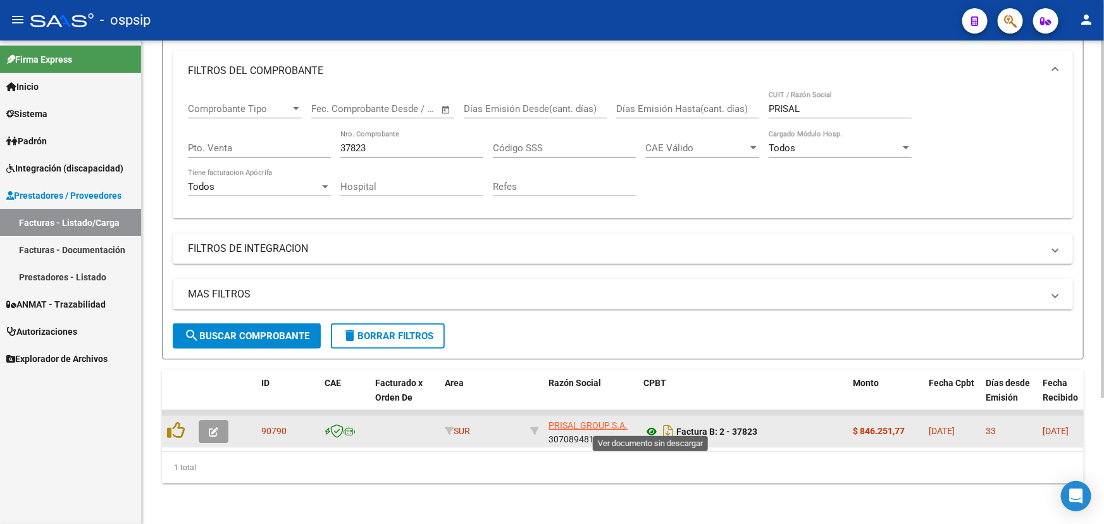
click at [649, 424] on icon at bounding box center [651, 431] width 16 height 15
click at [217, 427] on icon "button" at bounding box center [213, 431] width 9 height 9
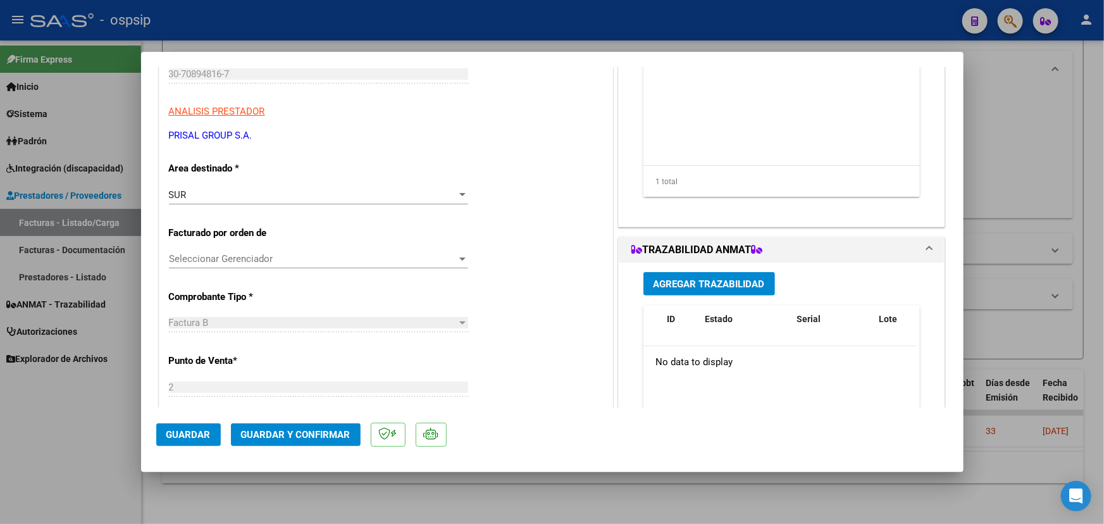
scroll to position [230, 0]
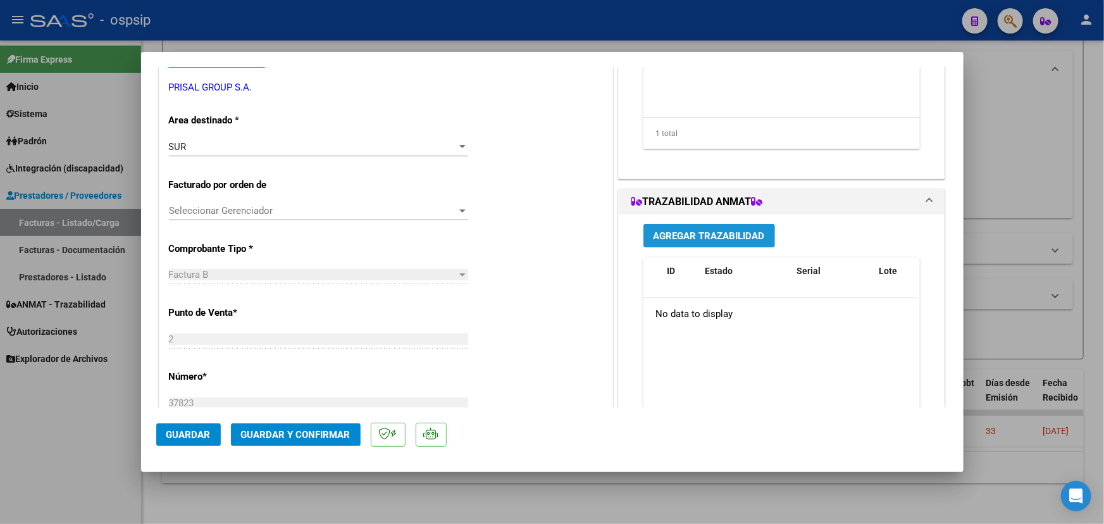
click at [678, 232] on span "Agregar Trazabilidad" at bounding box center [708, 235] width 111 height 11
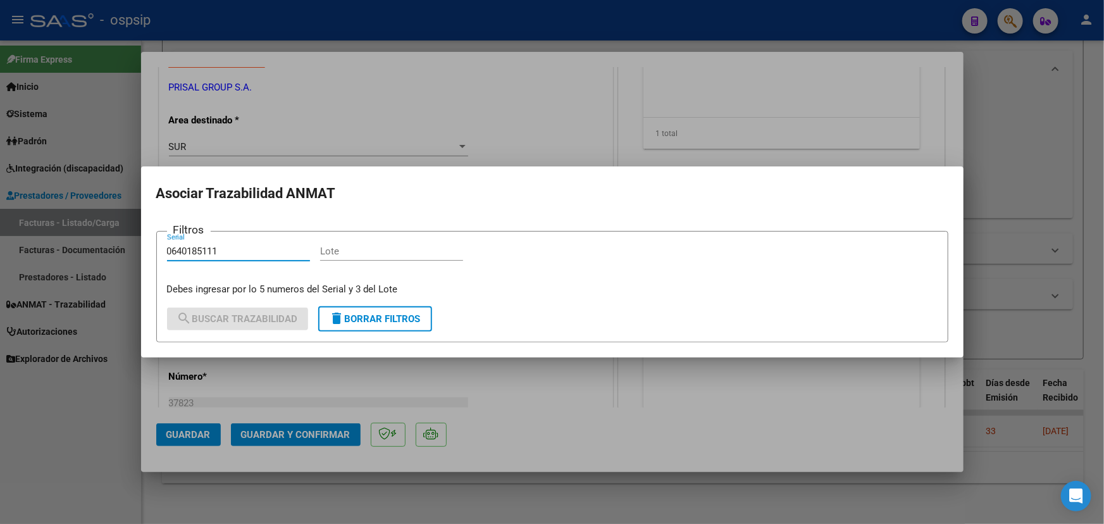
type input "0640185111"
paste input "RT6HM02"
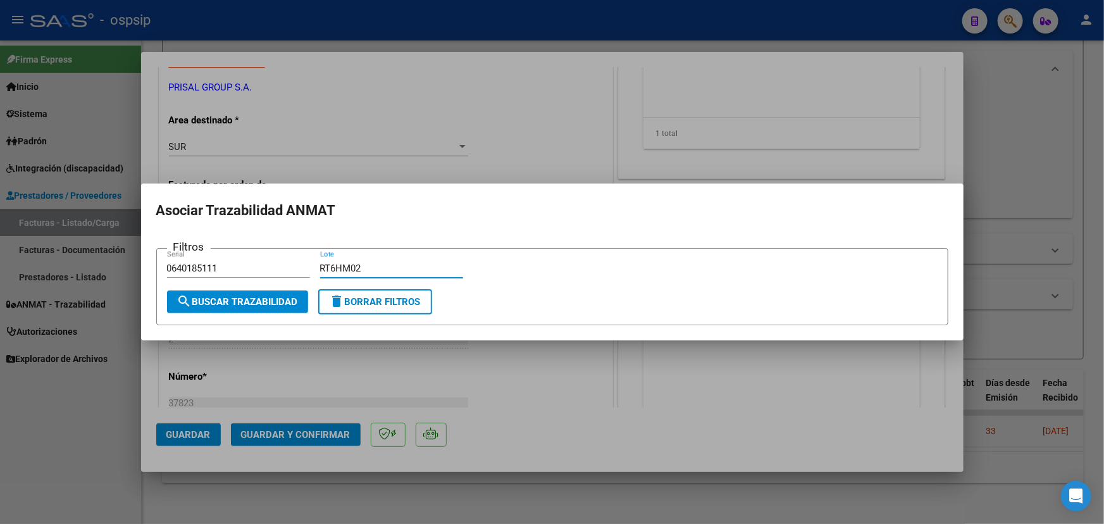
type input "RT6HM02"
click at [270, 291] on button "search Buscar Trazabilidad" at bounding box center [237, 301] width 141 height 23
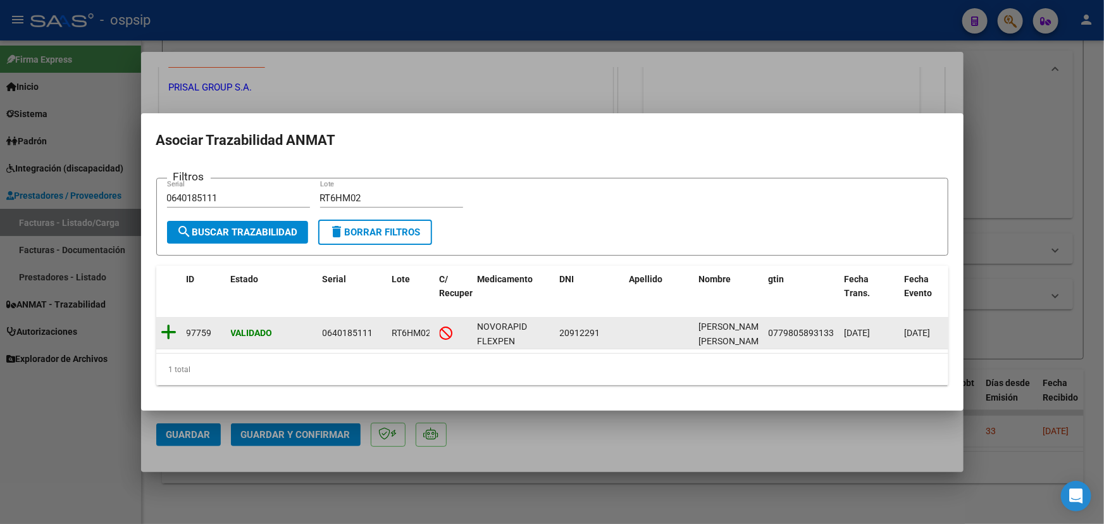
click at [170, 326] on icon at bounding box center [169, 332] width 16 height 18
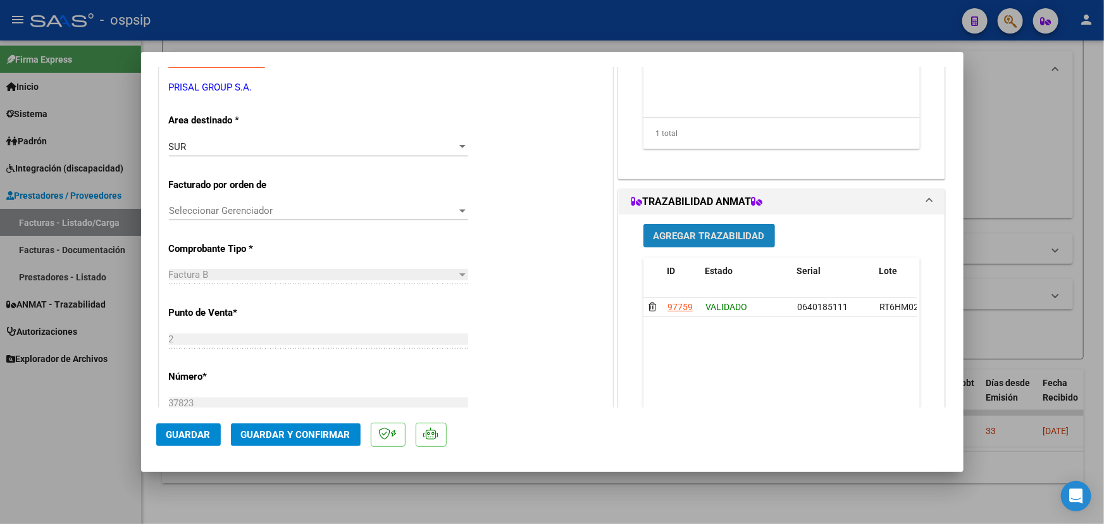
click at [682, 230] on span "Agregar Trazabilidad" at bounding box center [708, 235] width 111 height 11
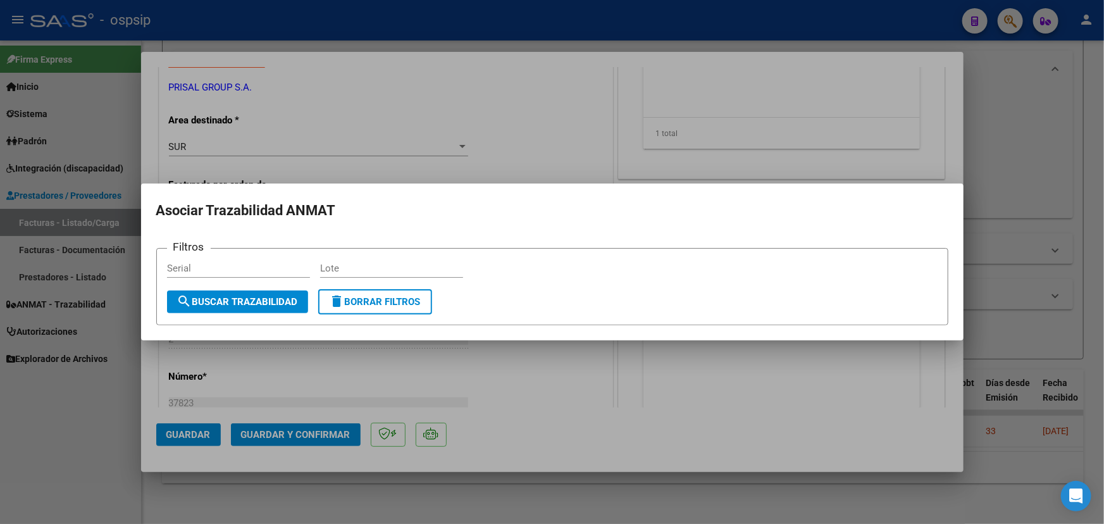
drag, startPoint x: 224, startPoint y: 257, endPoint x: 204, endPoint y: 268, distance: 22.6
paste input "1432681853"
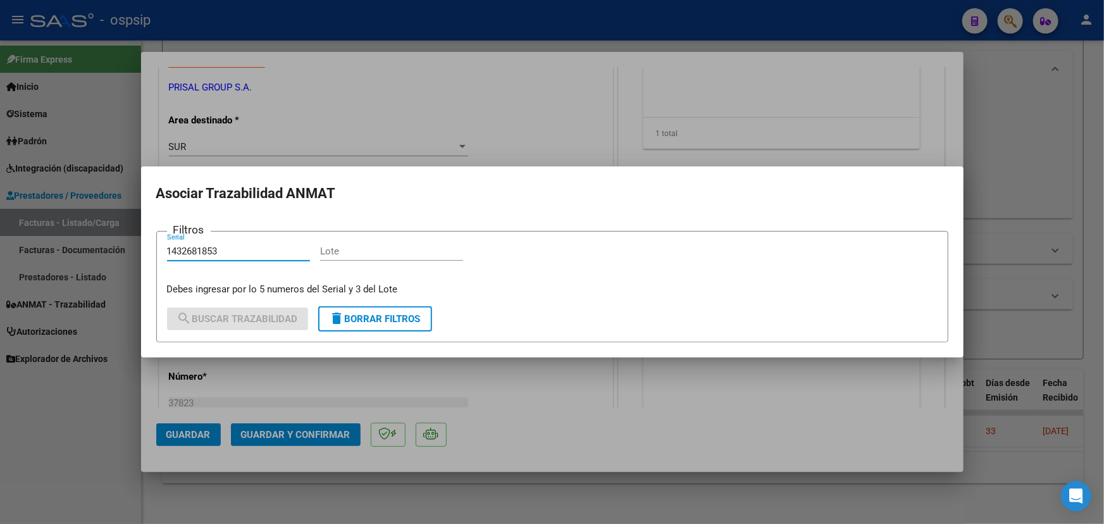
type input "1432681853"
click at [348, 252] on input "Lote" at bounding box center [391, 250] width 143 height 11
paste input "RP5P401"
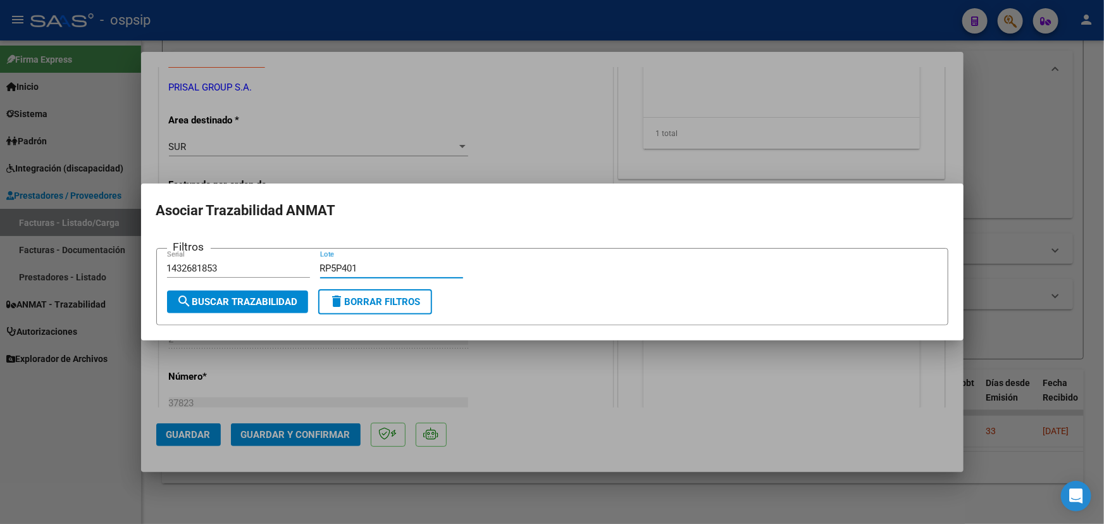
type input "RP5P401"
click at [252, 306] on span "search Buscar Trazabilidad" at bounding box center [237, 301] width 121 height 11
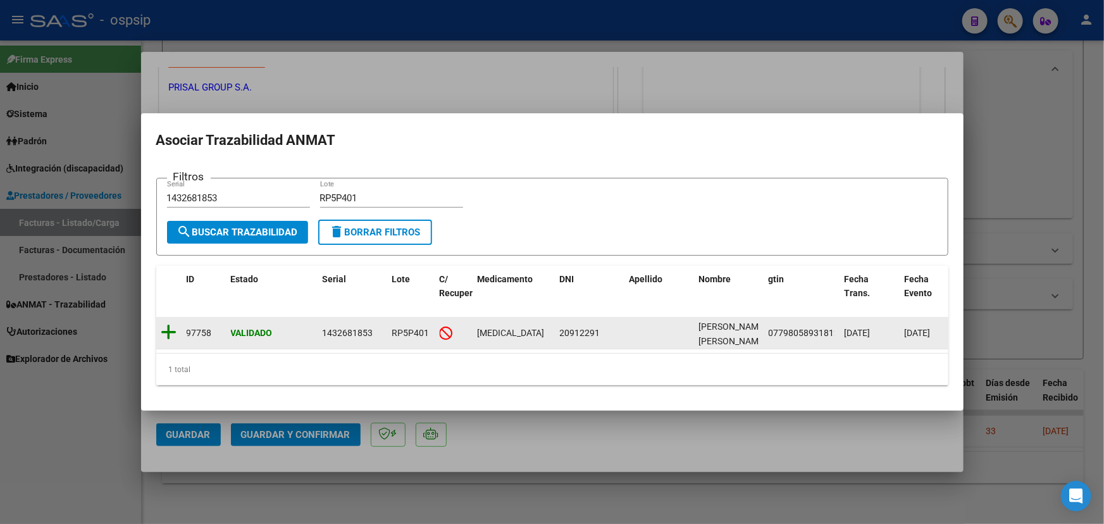
click at [166, 329] on icon at bounding box center [169, 332] width 16 height 18
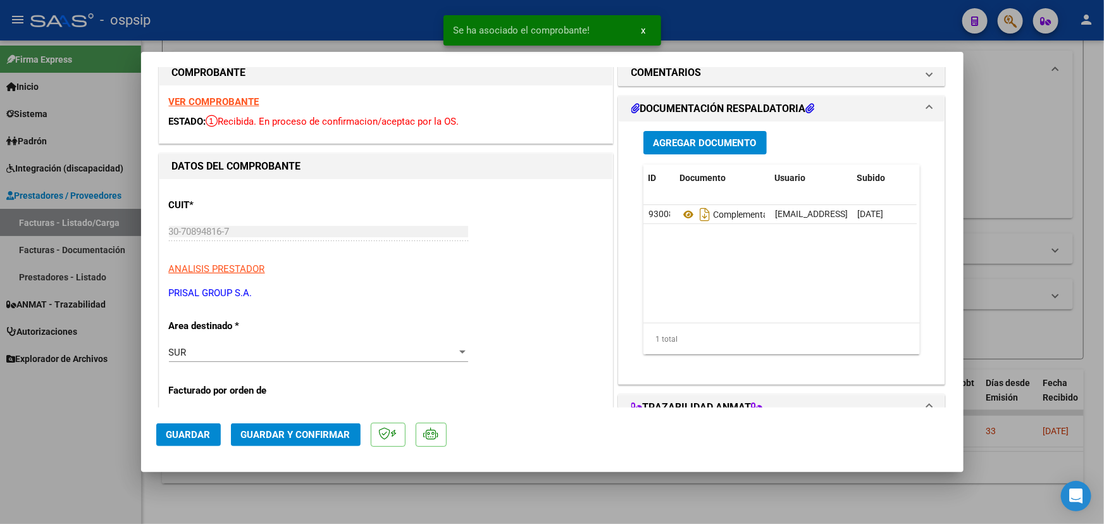
scroll to position [0, 0]
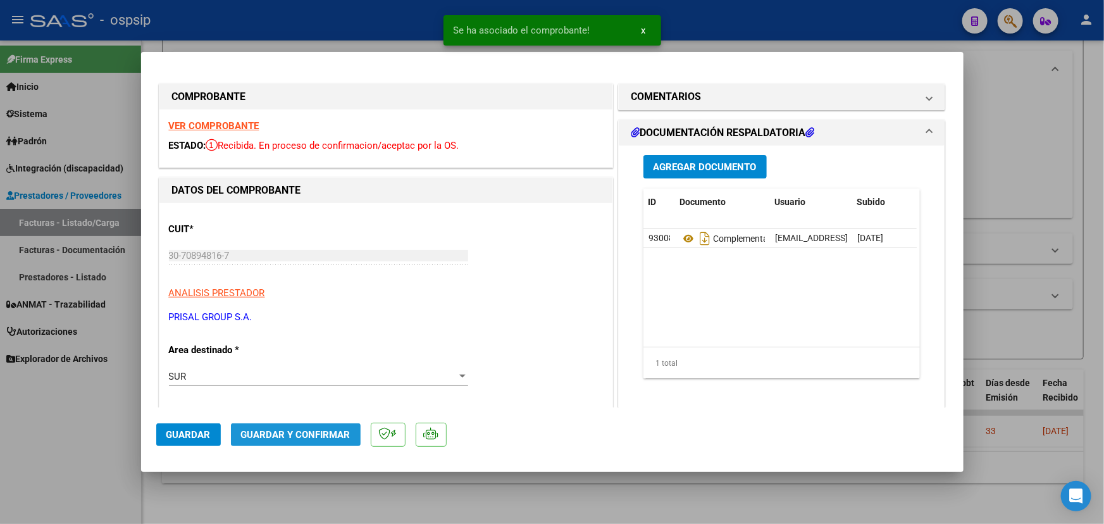
click at [296, 436] on span "Guardar y Confirmar" at bounding box center [295, 434] width 109 height 11
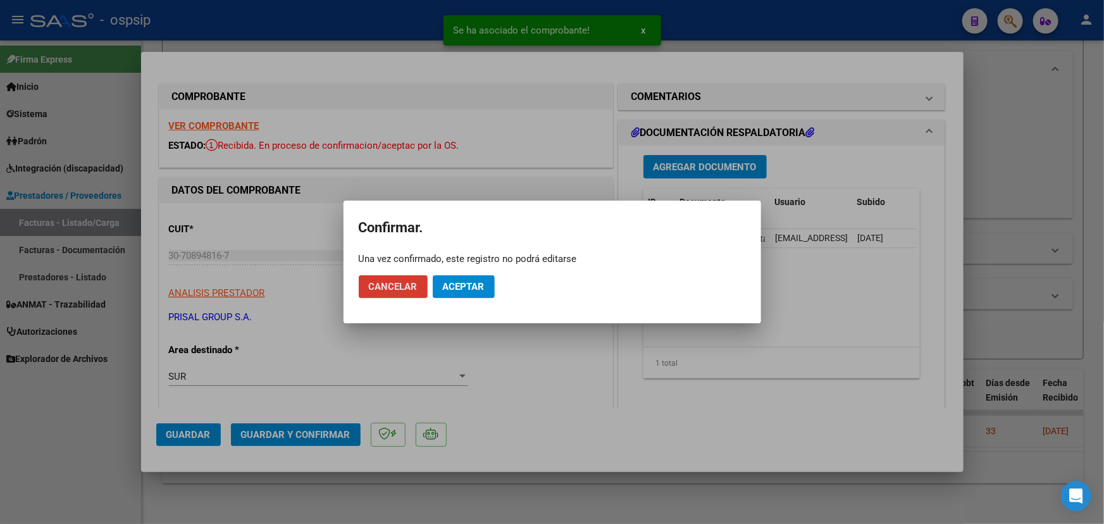
click at [477, 281] on span "Aceptar" at bounding box center [464, 286] width 42 height 11
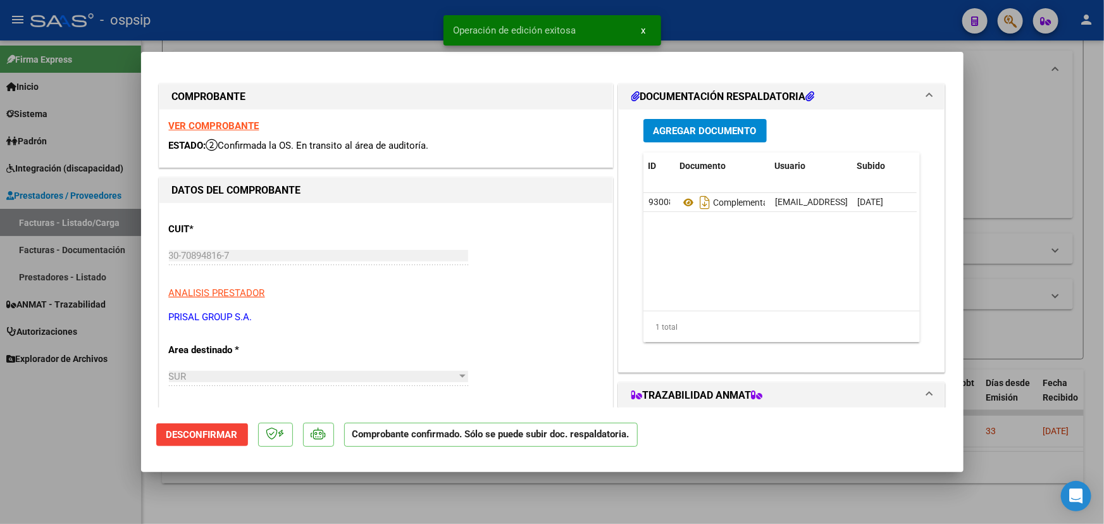
type input "$ 0,00"
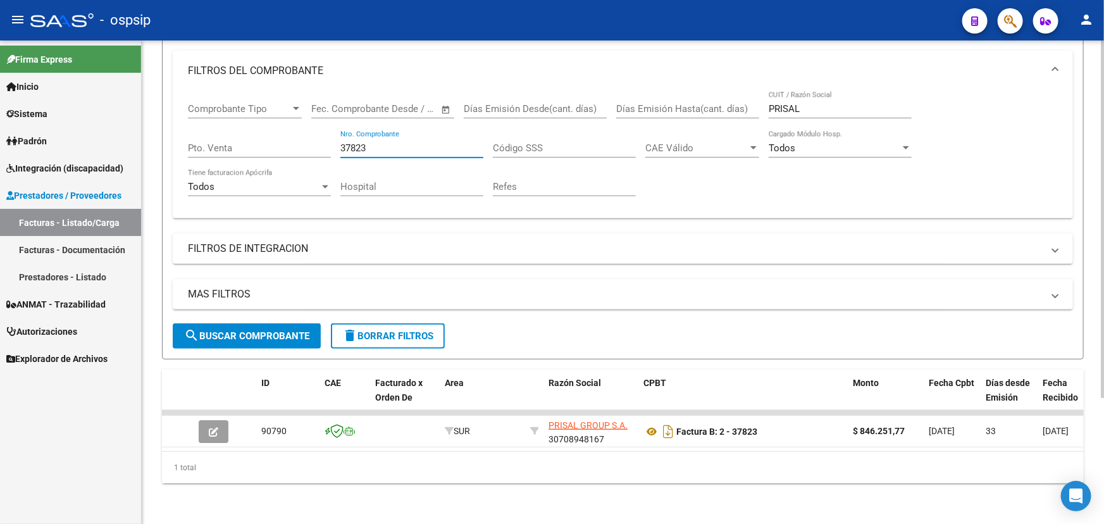
drag, startPoint x: 357, startPoint y: 137, endPoint x: 383, endPoint y: 133, distance: 26.1
click at [383, 142] on input "37823" at bounding box center [411, 147] width 143 height 11
drag, startPoint x: 356, startPoint y: 141, endPoint x: 379, endPoint y: 142, distance: 23.4
click at [379, 142] on input "37823" at bounding box center [411, 147] width 143 height 11
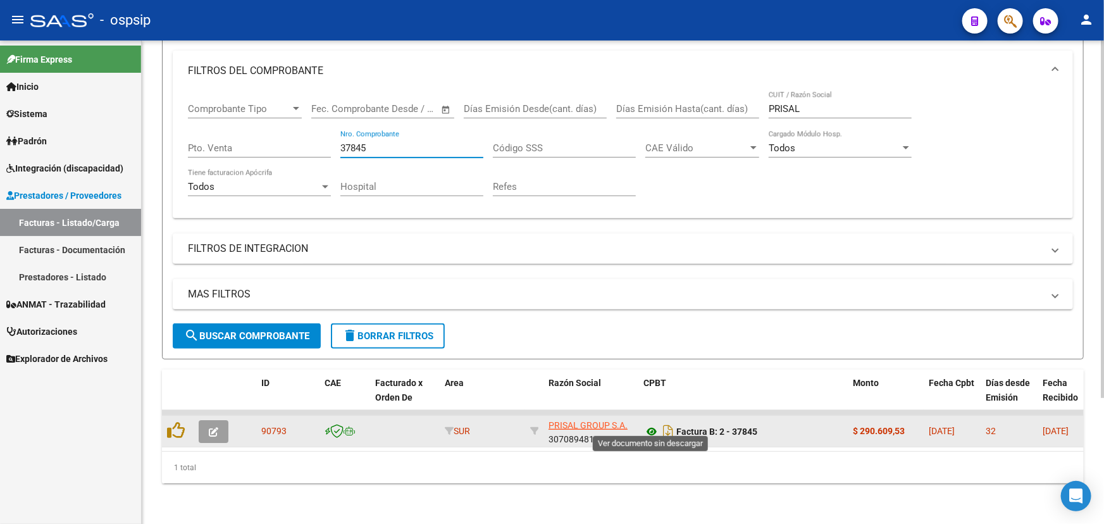
type input "37845"
click at [648, 424] on icon at bounding box center [651, 431] width 16 height 15
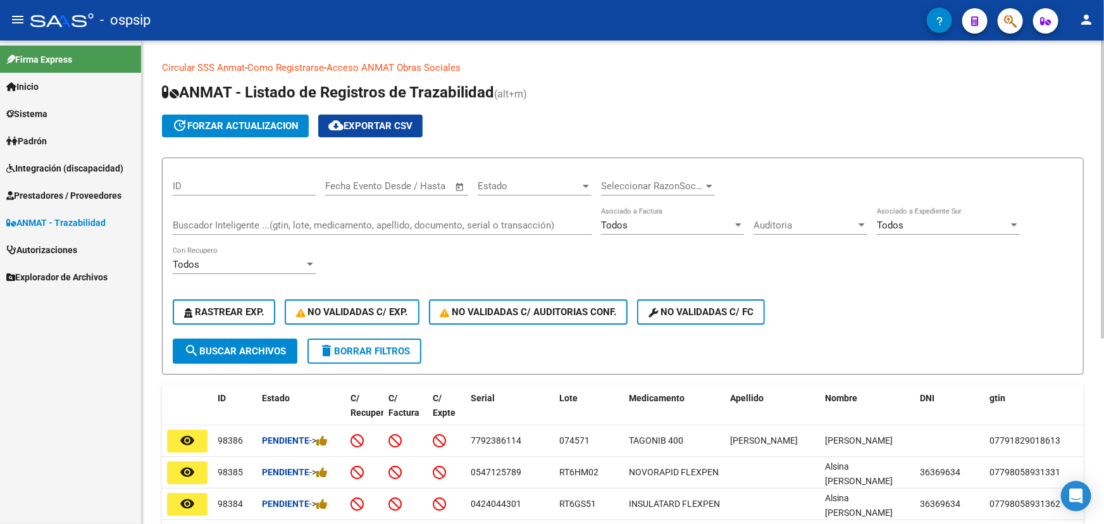
drag, startPoint x: 0, startPoint y: 0, endPoint x: 323, endPoint y: 217, distance: 389.2
click at [323, 219] on input "Buscador Inteligente ...(gtin, lote, medicamento, apellido, documento, serial o…" at bounding box center [382, 224] width 419 height 11
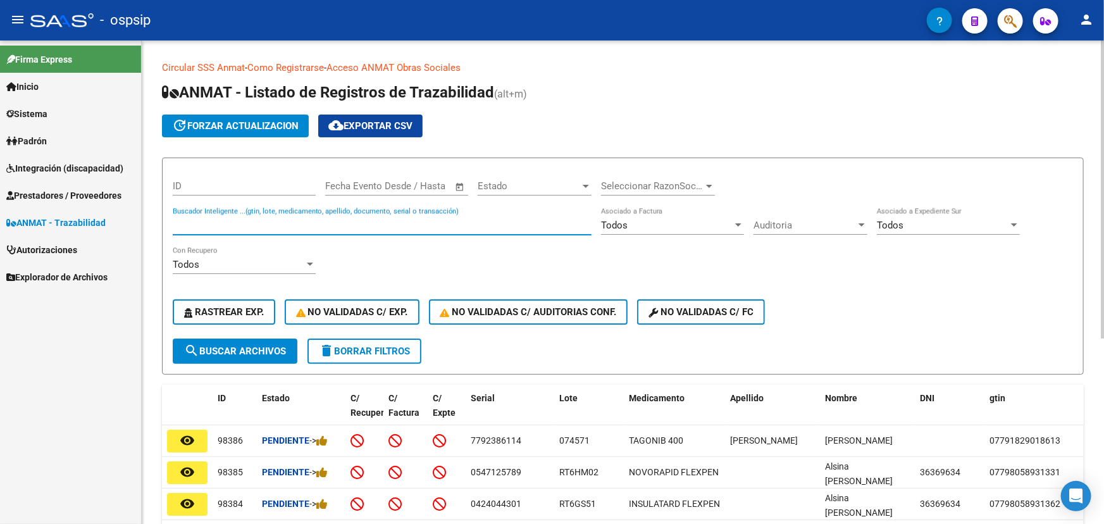
paste input "7983840814"
type input "7983840814"
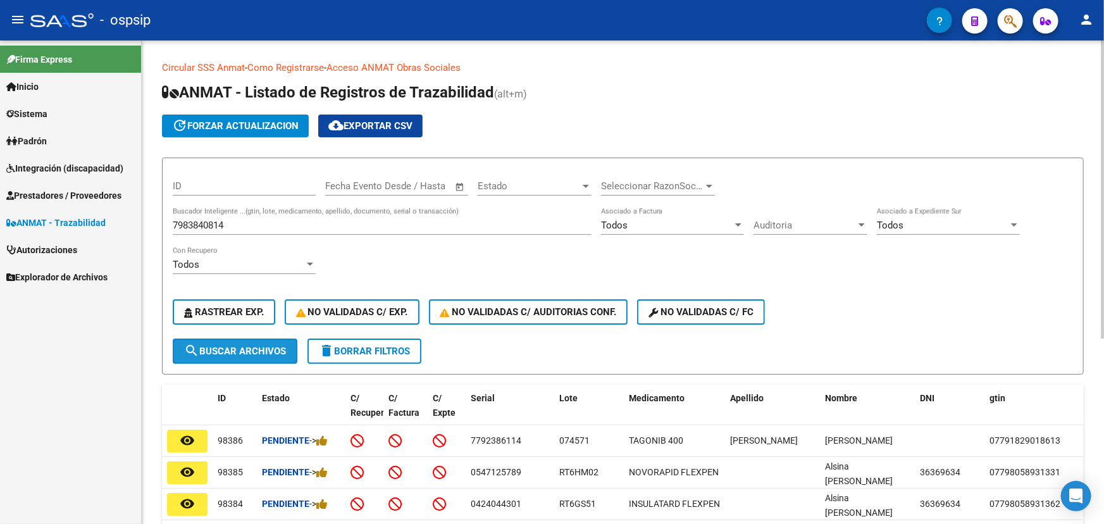
click at [259, 345] on span "search Buscar Archivos" at bounding box center [235, 350] width 102 height 11
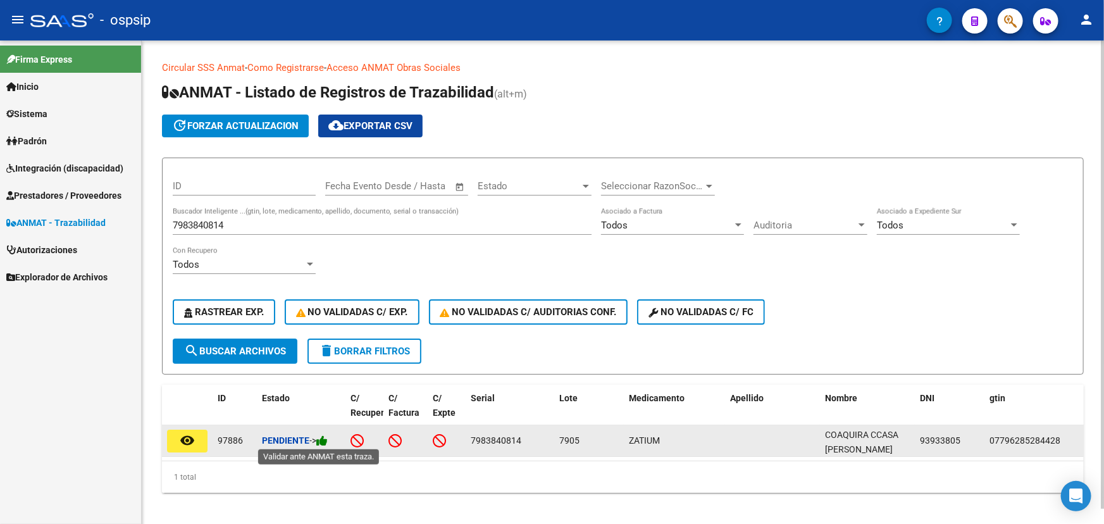
click at [328, 440] on icon at bounding box center [321, 440] width 11 height 12
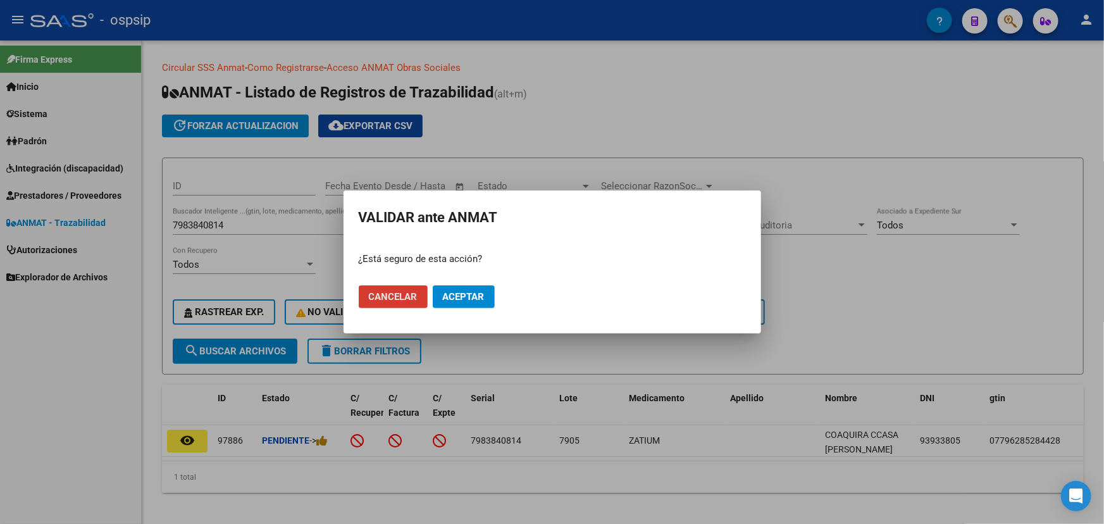
click at [487, 293] on button "Aceptar" at bounding box center [464, 296] width 62 height 23
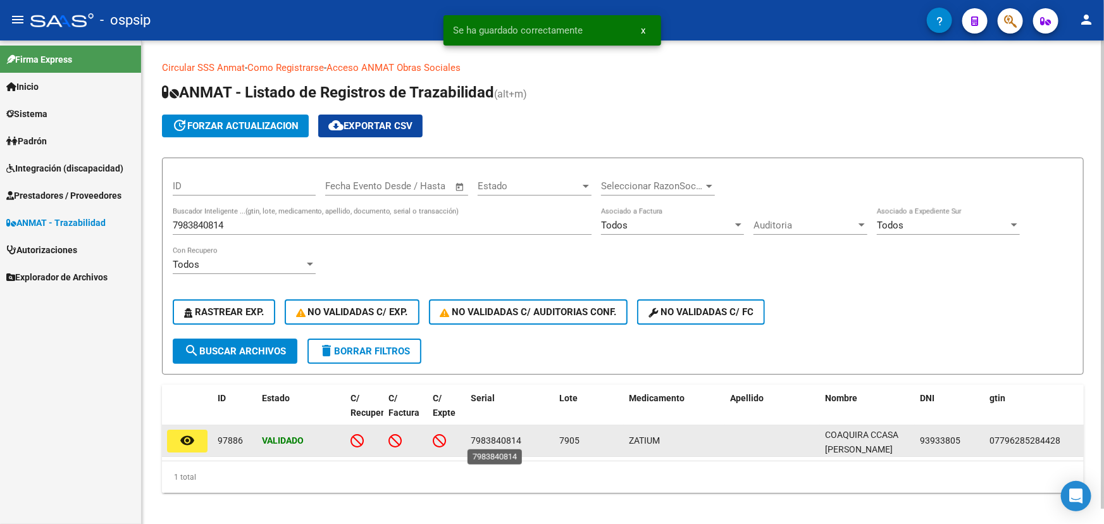
click at [501, 438] on span "7983840814" at bounding box center [496, 440] width 51 height 10
copy span "7983840814"
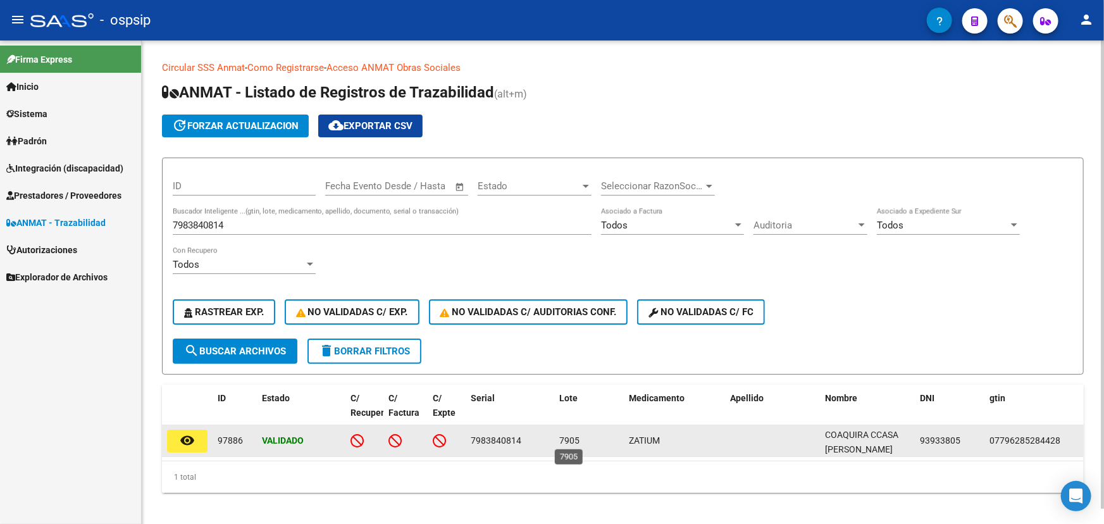
click at [569, 441] on span "7905" at bounding box center [569, 440] width 20 height 10
copy span "7905"
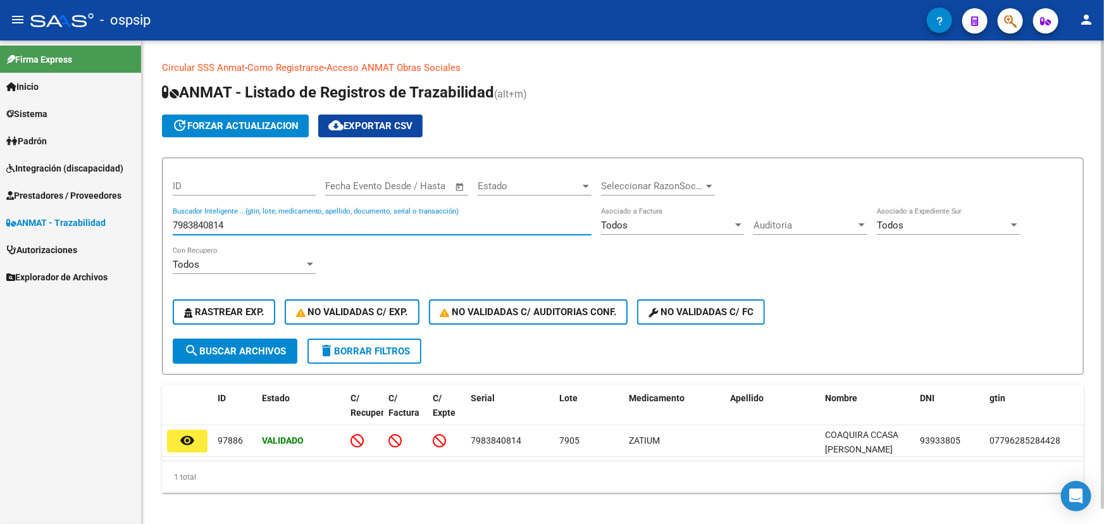
click at [214, 221] on input "7983840814" at bounding box center [382, 224] width 419 height 11
paste input "6028738"
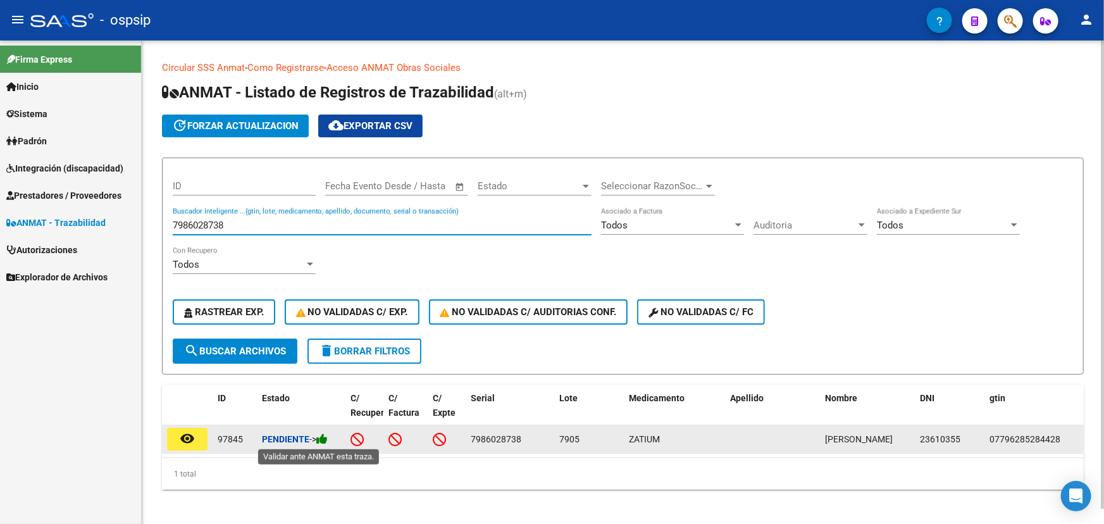
click at [328, 440] on icon at bounding box center [321, 439] width 11 height 12
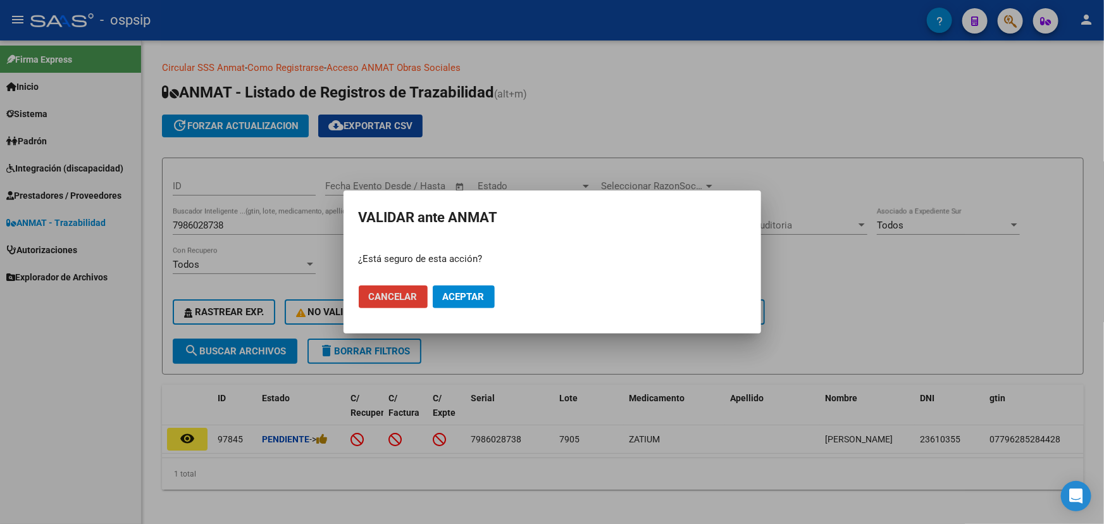
click at [467, 297] on span "Aceptar" at bounding box center [464, 296] width 42 height 11
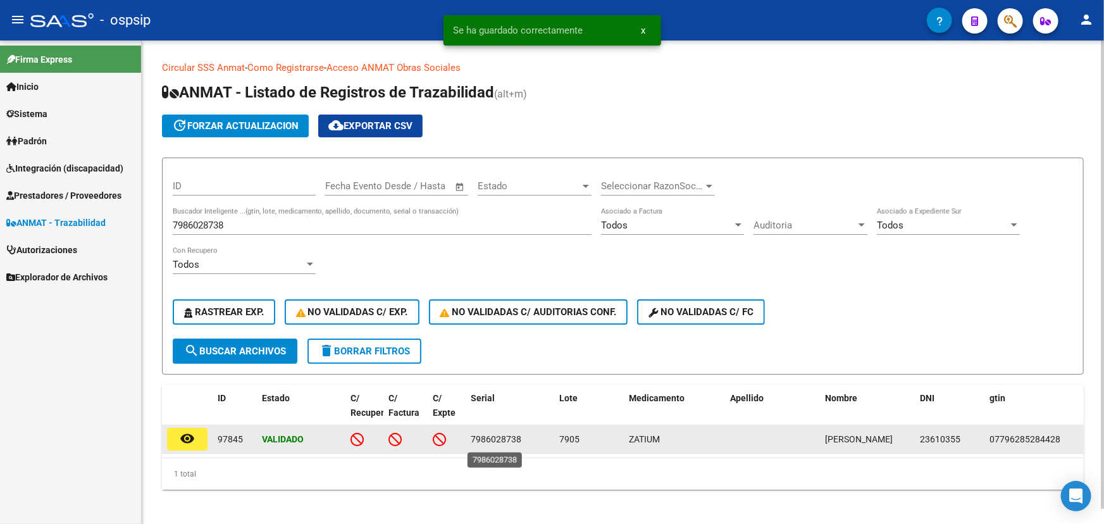
click at [492, 438] on span "7986028738" at bounding box center [496, 439] width 51 height 10
copy span "7986028738"
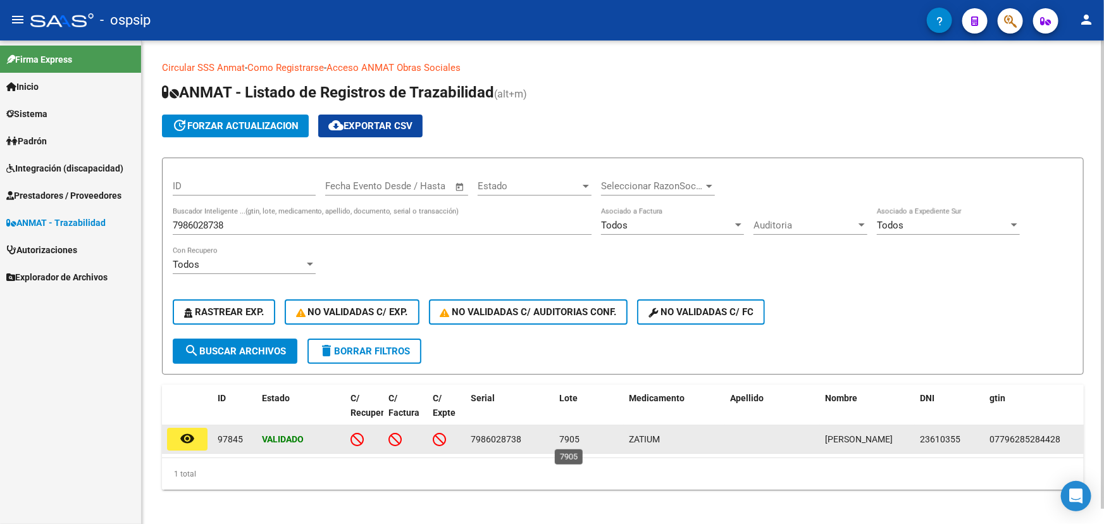
click at [566, 434] on span "7905" at bounding box center [569, 439] width 20 height 10
copy span "7905"
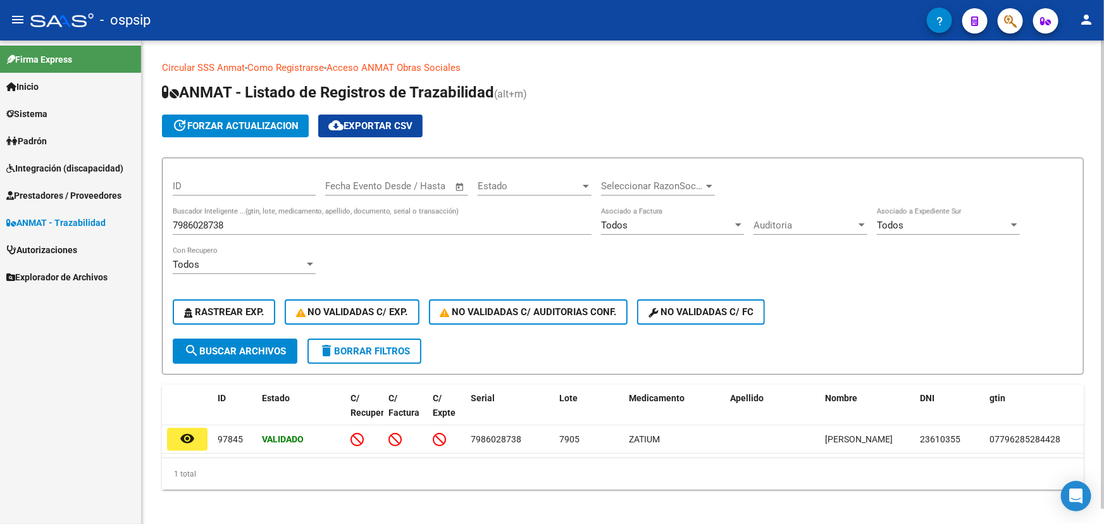
click at [225, 219] on input "7986028738" at bounding box center [382, 224] width 419 height 11
paste input "111858GAF2HK72"
click at [278, 342] on button "search Buscar Archivos" at bounding box center [235, 350] width 125 height 25
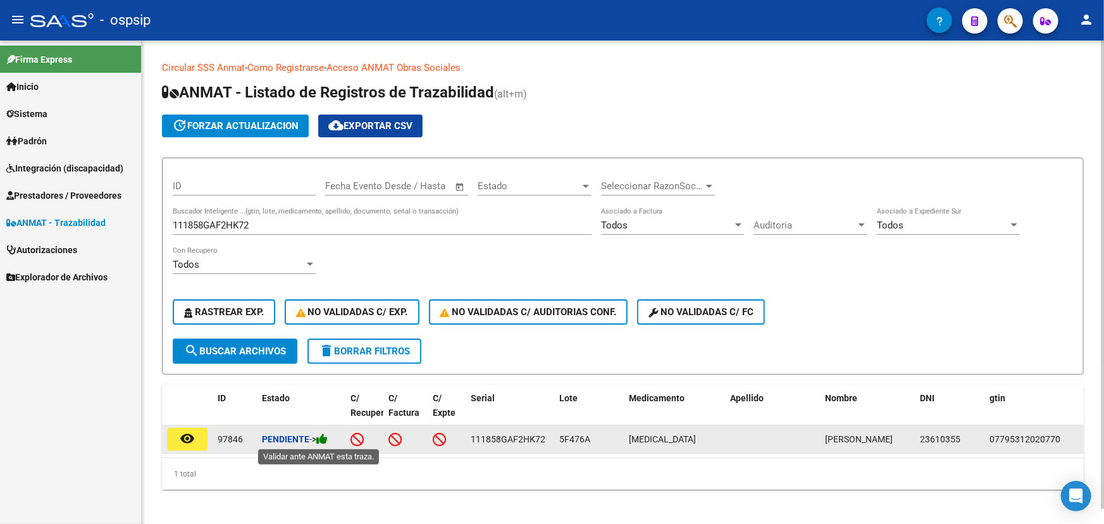
click at [328, 442] on icon at bounding box center [321, 439] width 11 height 12
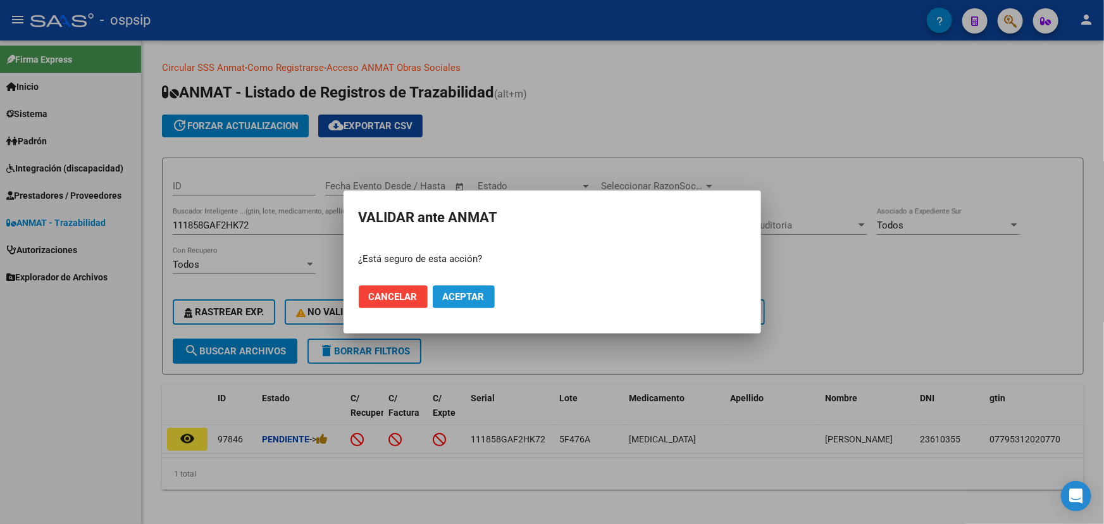
click at [463, 292] on span "Aceptar" at bounding box center [464, 296] width 42 height 11
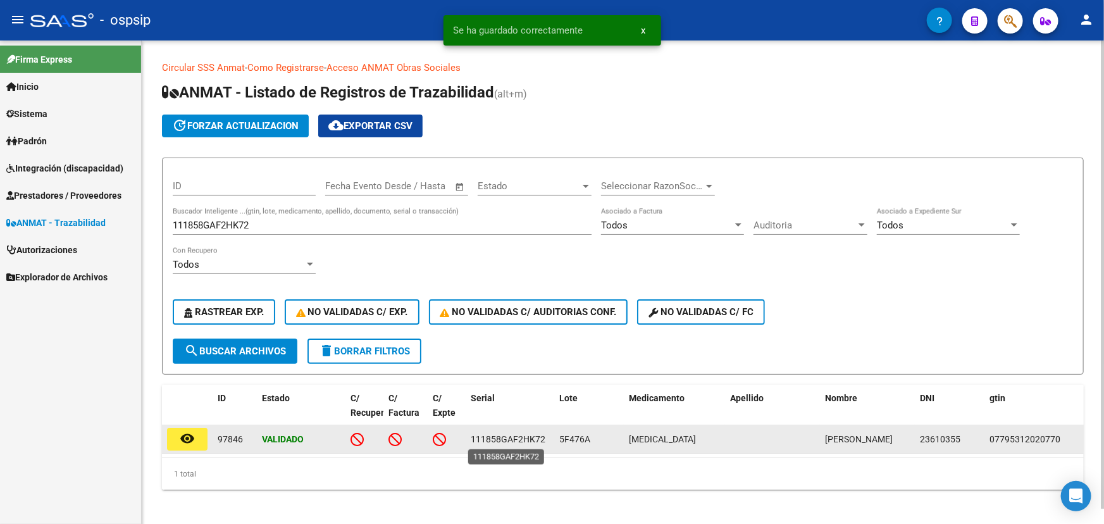
click at [520, 440] on span "111858GAF2HK72" at bounding box center [508, 439] width 75 height 10
copy span "111858GAF2HK72"
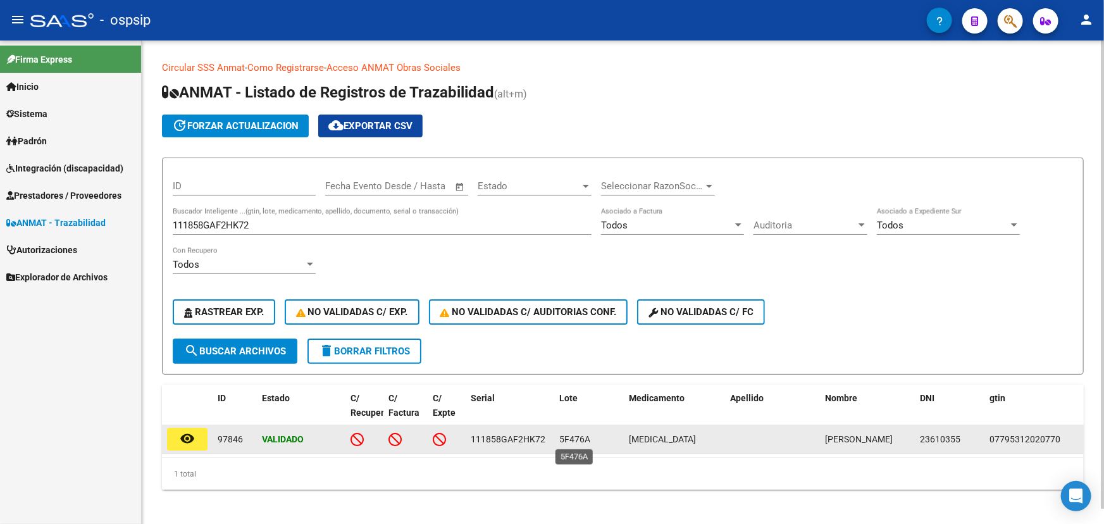
click at [584, 435] on span "5F476A" at bounding box center [574, 439] width 31 height 10
copy span "5F476A"
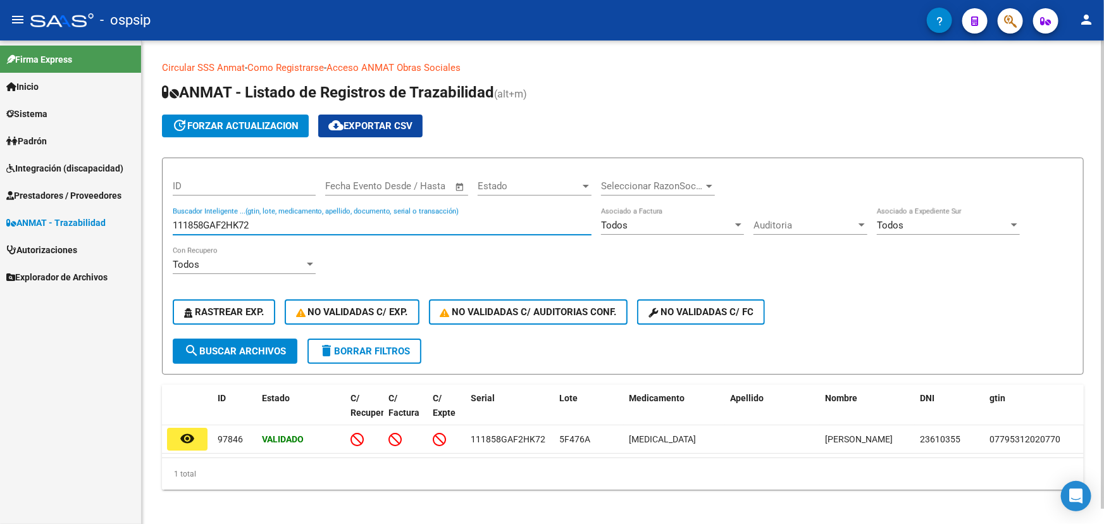
click at [231, 224] on input "111858GAF2HK72" at bounding box center [382, 224] width 419 height 11
paste input "754FGXP8XT6"
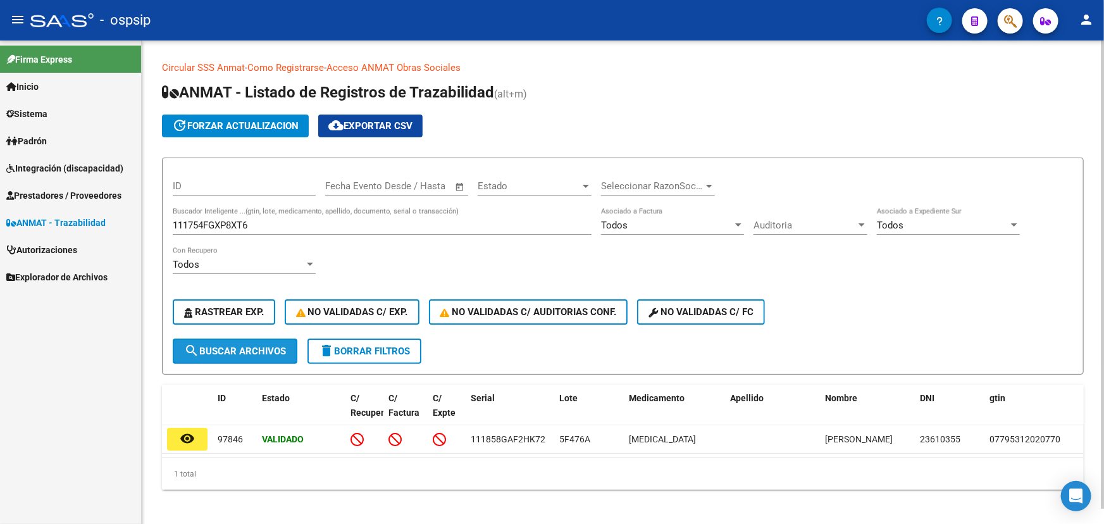
click at [247, 355] on button "search Buscar Archivos" at bounding box center [235, 350] width 125 height 25
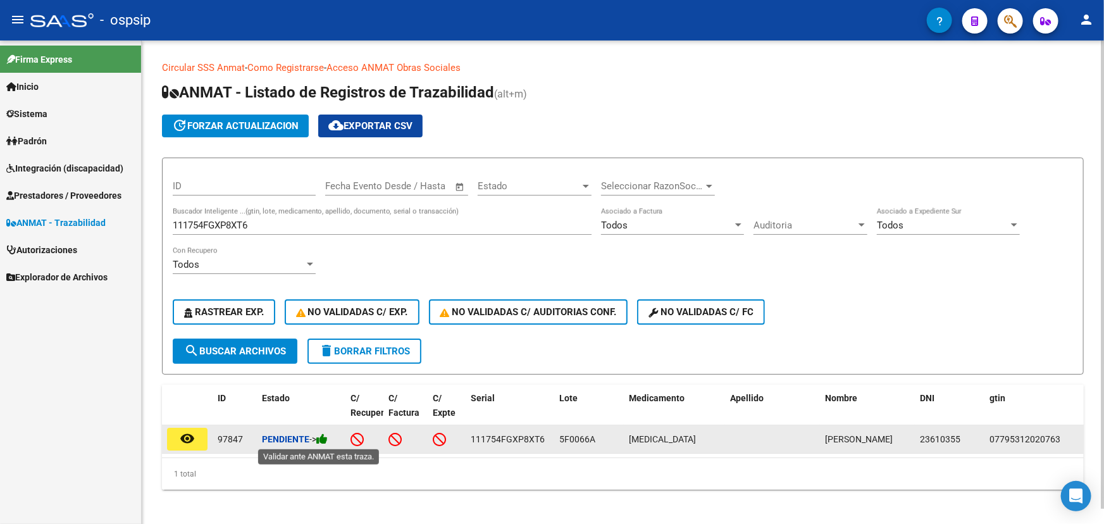
click at [327, 437] on icon at bounding box center [321, 439] width 11 height 12
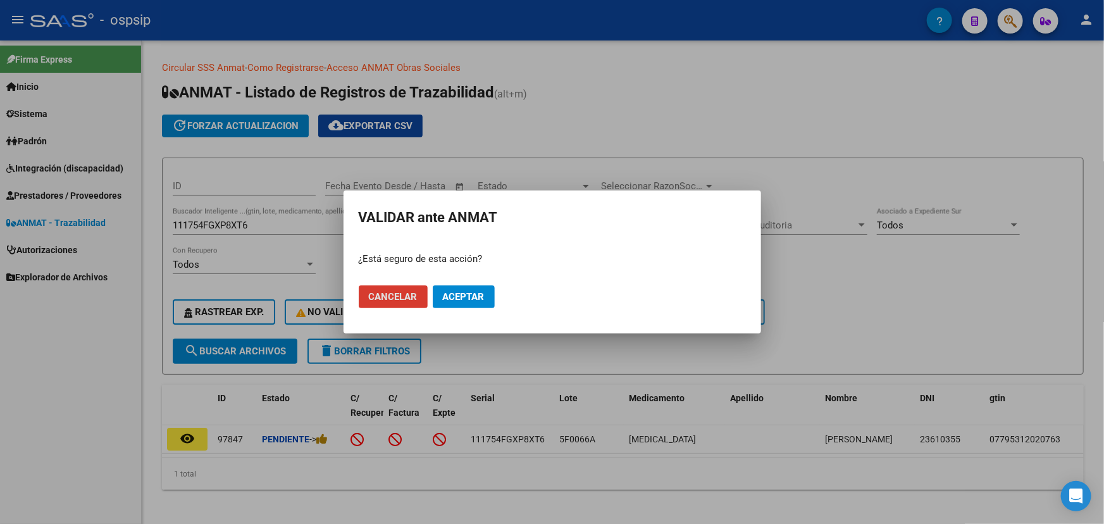
click at [468, 302] on span "Aceptar" at bounding box center [464, 296] width 42 height 11
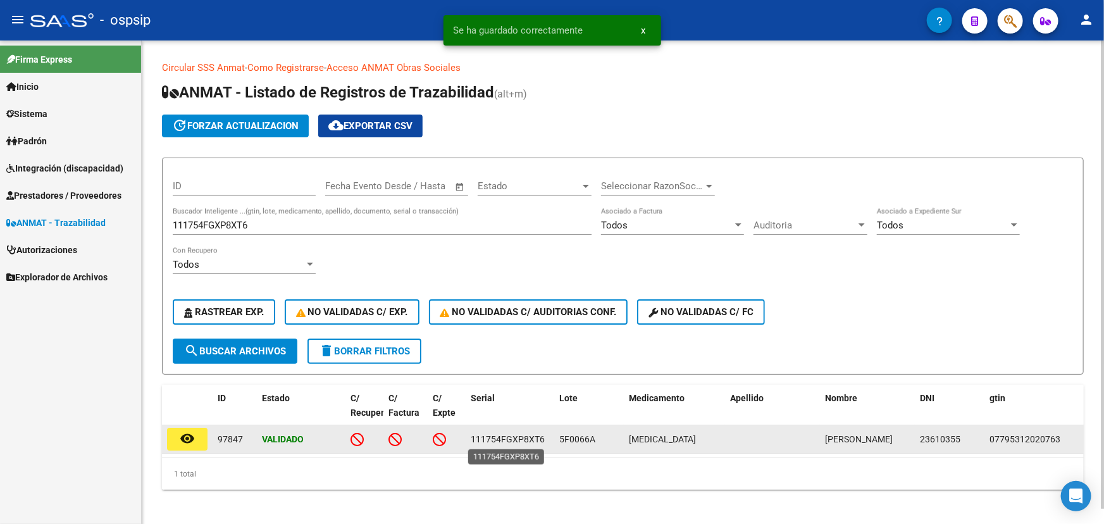
click at [500, 442] on span "111754FGXP8XT6" at bounding box center [508, 439] width 74 height 10
copy span "111754FGXP8XT6"
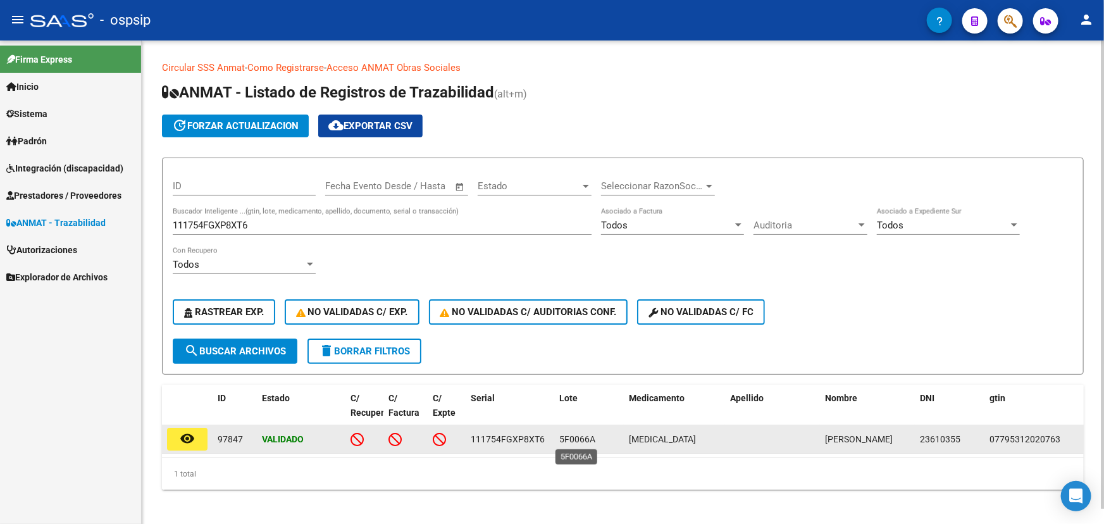
click at [575, 434] on span "5F0066A" at bounding box center [577, 439] width 36 height 10
copy span "5F0066A"
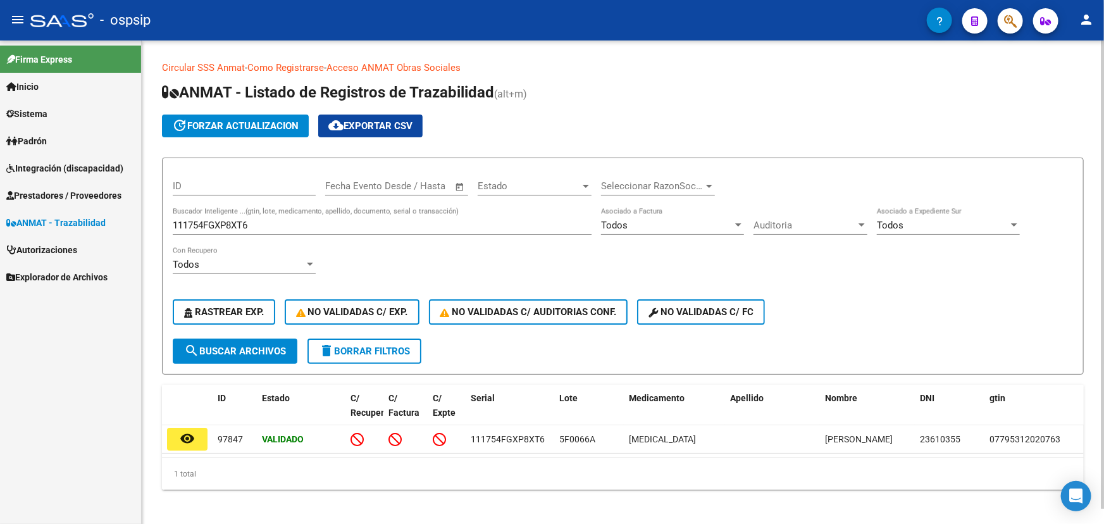
click at [222, 223] on input "111754FGXP8XT6" at bounding box center [382, 224] width 419 height 11
paste input "0640185111"
click at [240, 352] on span "search Buscar Archivos" at bounding box center [235, 350] width 102 height 11
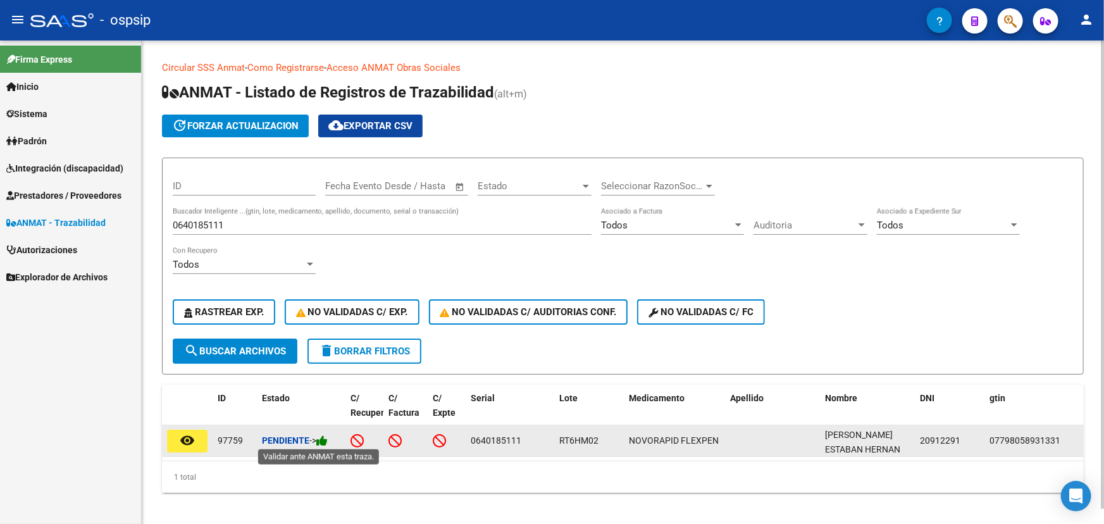
click at [328, 439] on icon at bounding box center [321, 440] width 11 height 12
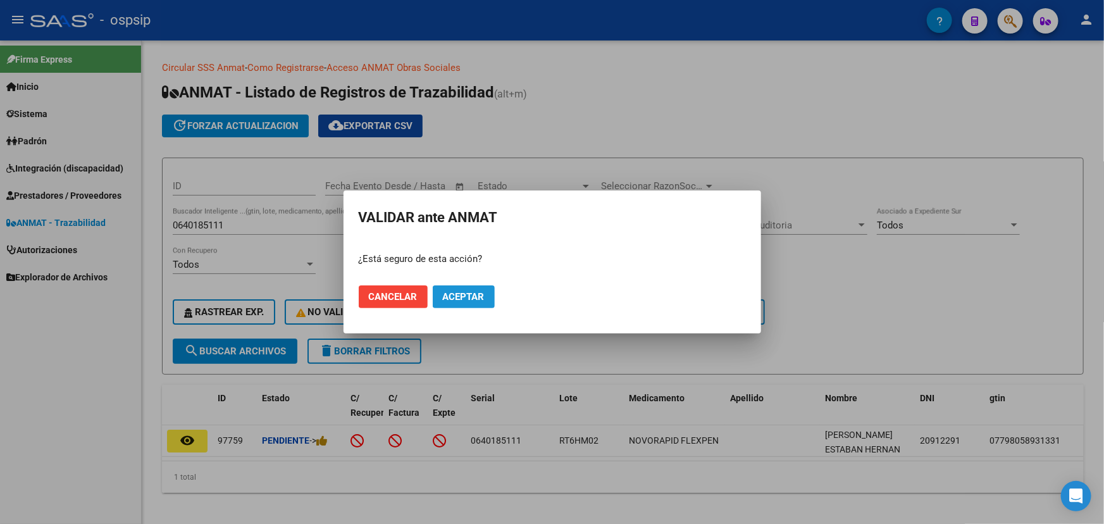
click at [469, 302] on span "Aceptar" at bounding box center [464, 296] width 42 height 11
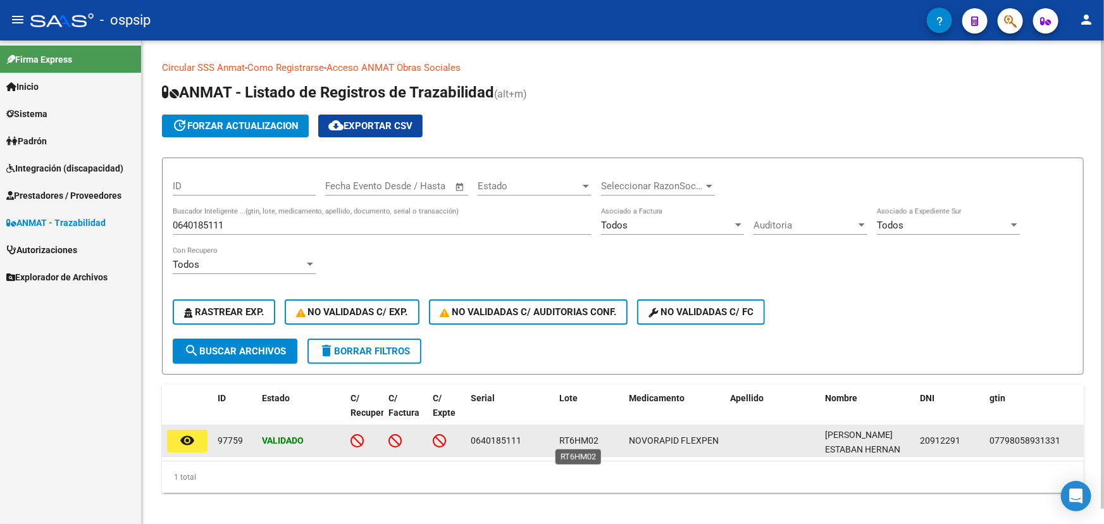
click at [570, 436] on span "RT6HM02" at bounding box center [578, 440] width 39 height 10
click at [570, 435] on span "RT6HM02" at bounding box center [578, 440] width 39 height 10
copy span "RT6HM02"
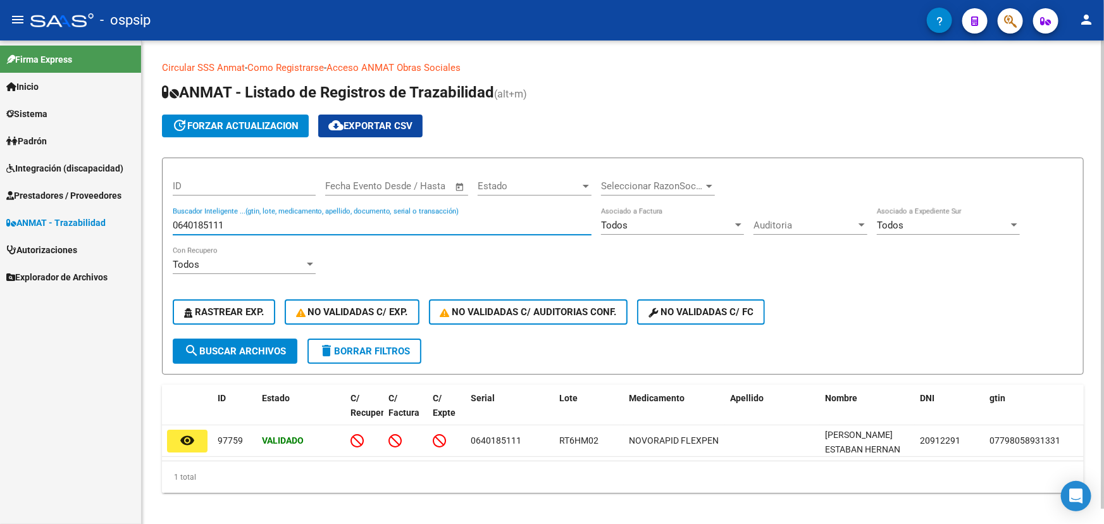
click at [209, 221] on input "0640185111" at bounding box center [382, 224] width 419 height 11
paste input "1432681853"
type input "1432681853"
click at [236, 345] on span "search Buscar Archivos" at bounding box center [235, 350] width 102 height 11
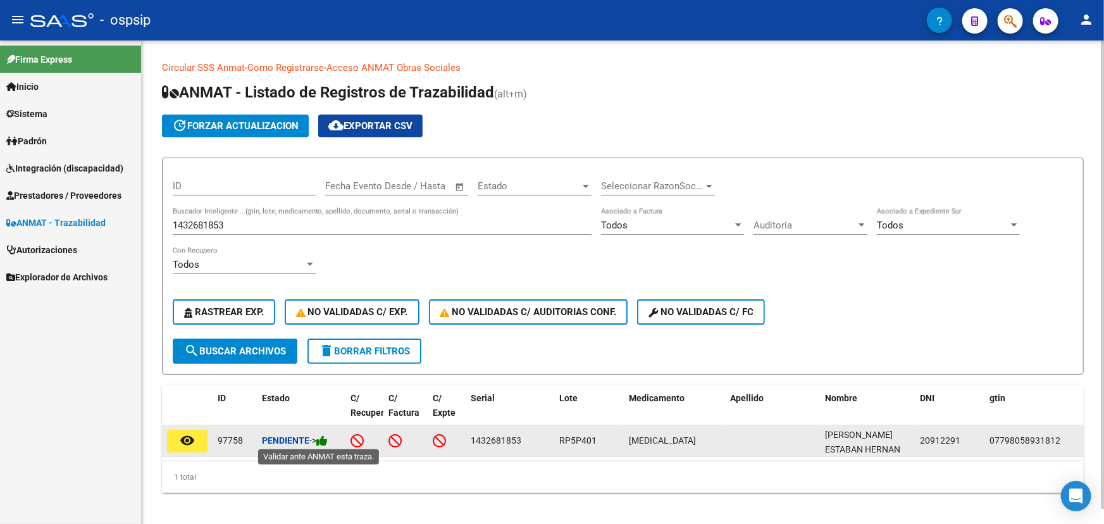
click at [326, 443] on icon at bounding box center [321, 440] width 11 height 12
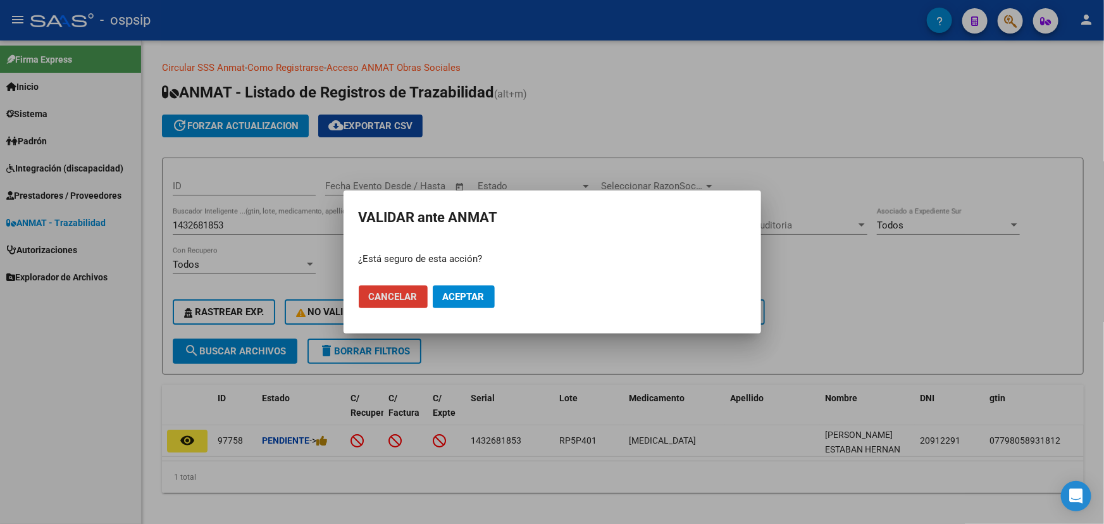
click at [448, 288] on button "Aceptar" at bounding box center [464, 296] width 62 height 23
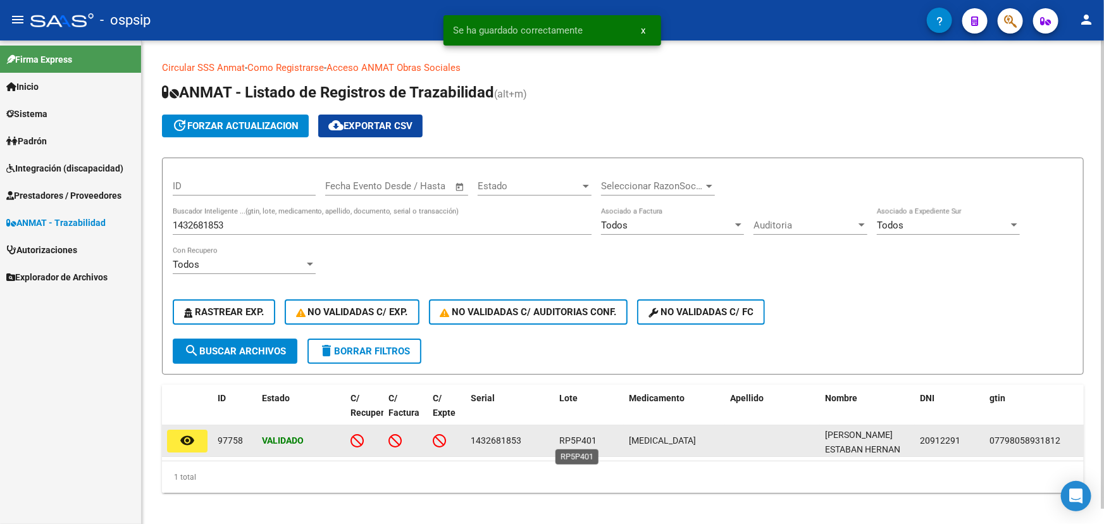
click at [578, 438] on span "RP5P401" at bounding box center [577, 440] width 37 height 10
copy span "RP5P401"
